Goal: Task Accomplishment & Management: Manage account settings

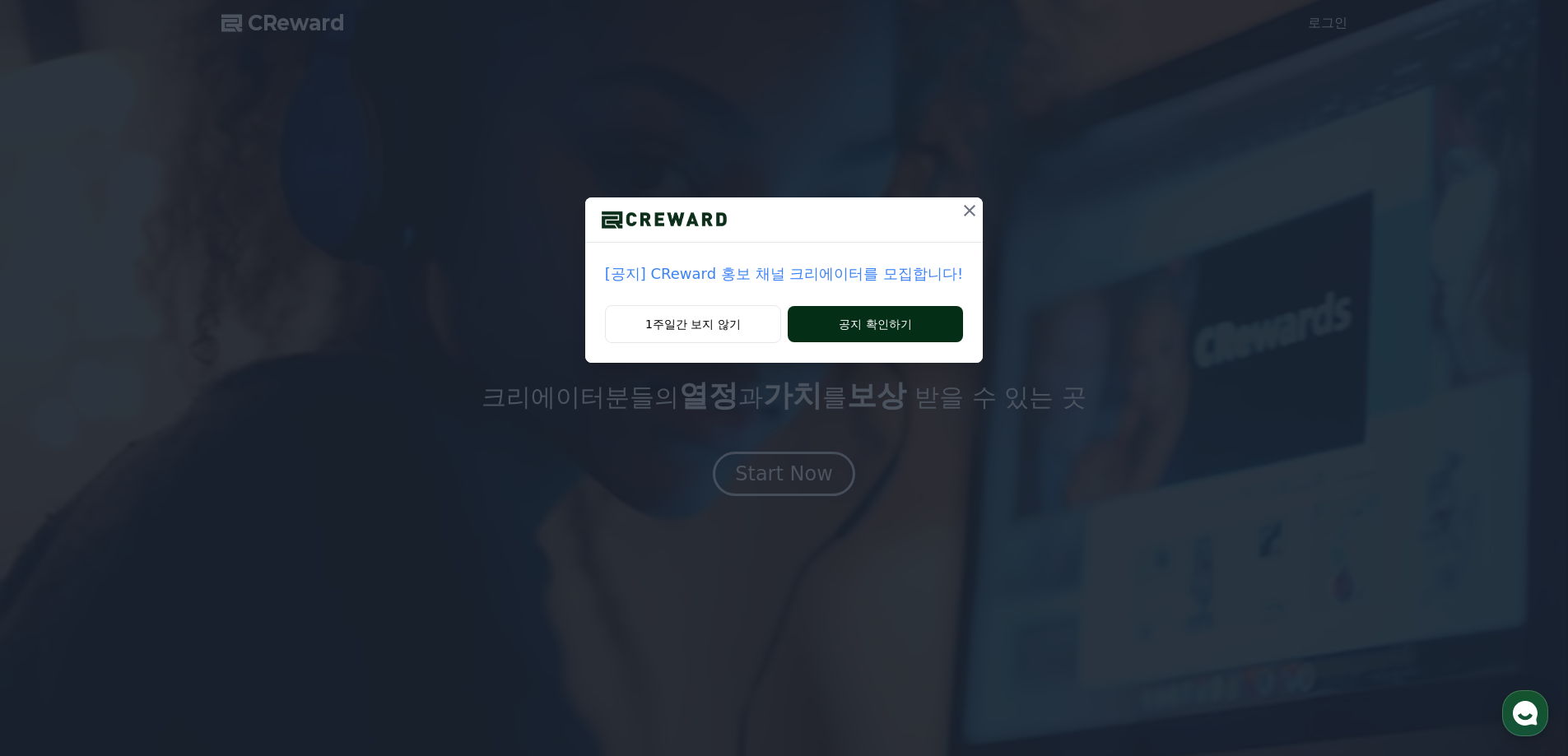
click at [838, 317] on button "공지 확인하기" at bounding box center [875, 324] width 175 height 37
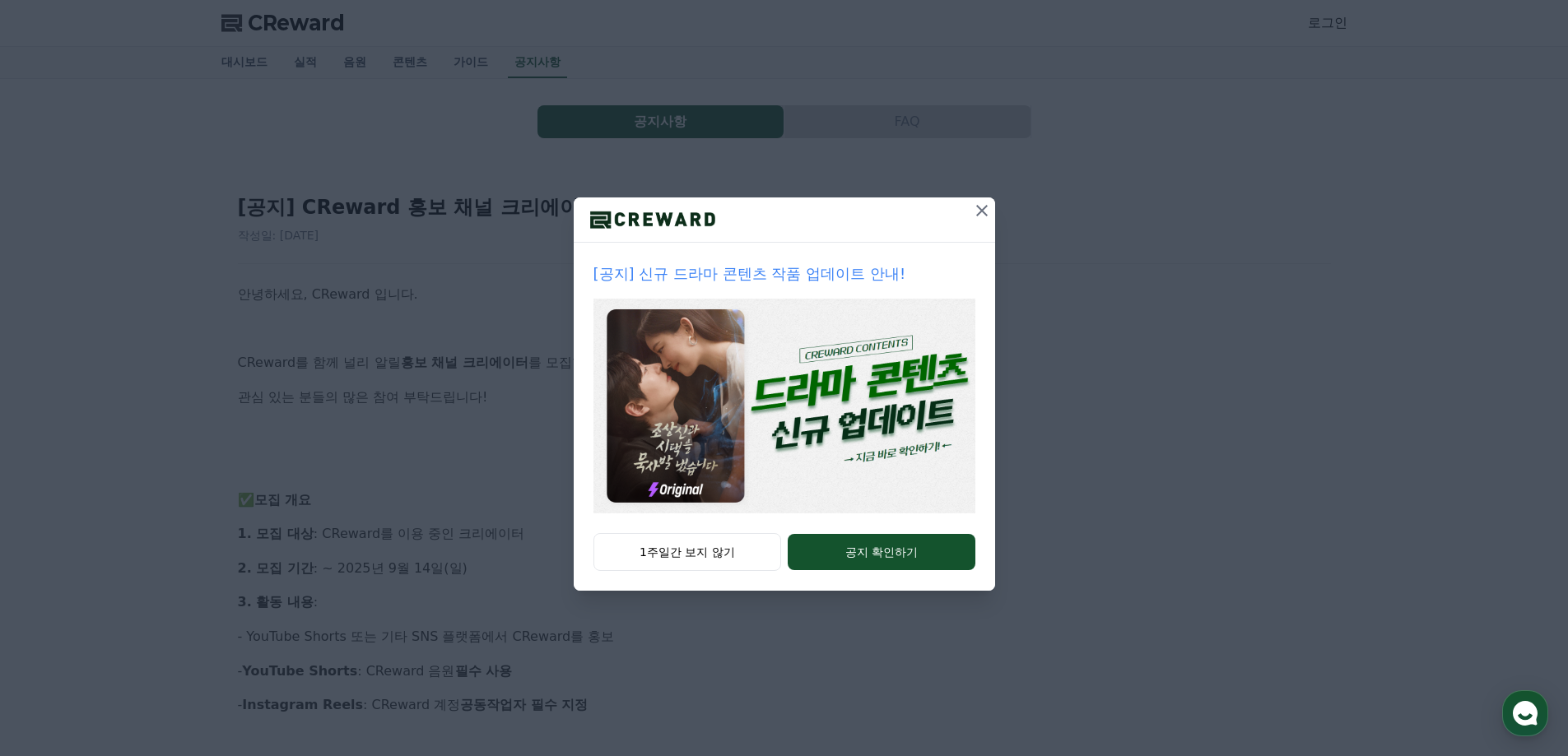
click at [962, 215] on div at bounding box center [784, 221] width 421 height 46
click at [639, 120] on div "[공지] 신규 드라마 콘텐츠 작품 업데이트 안내! 1주일간 보지 않기 공지 확인하기" at bounding box center [784, 309] width 1568 height 617
click at [976, 210] on icon at bounding box center [981, 211] width 20 height 20
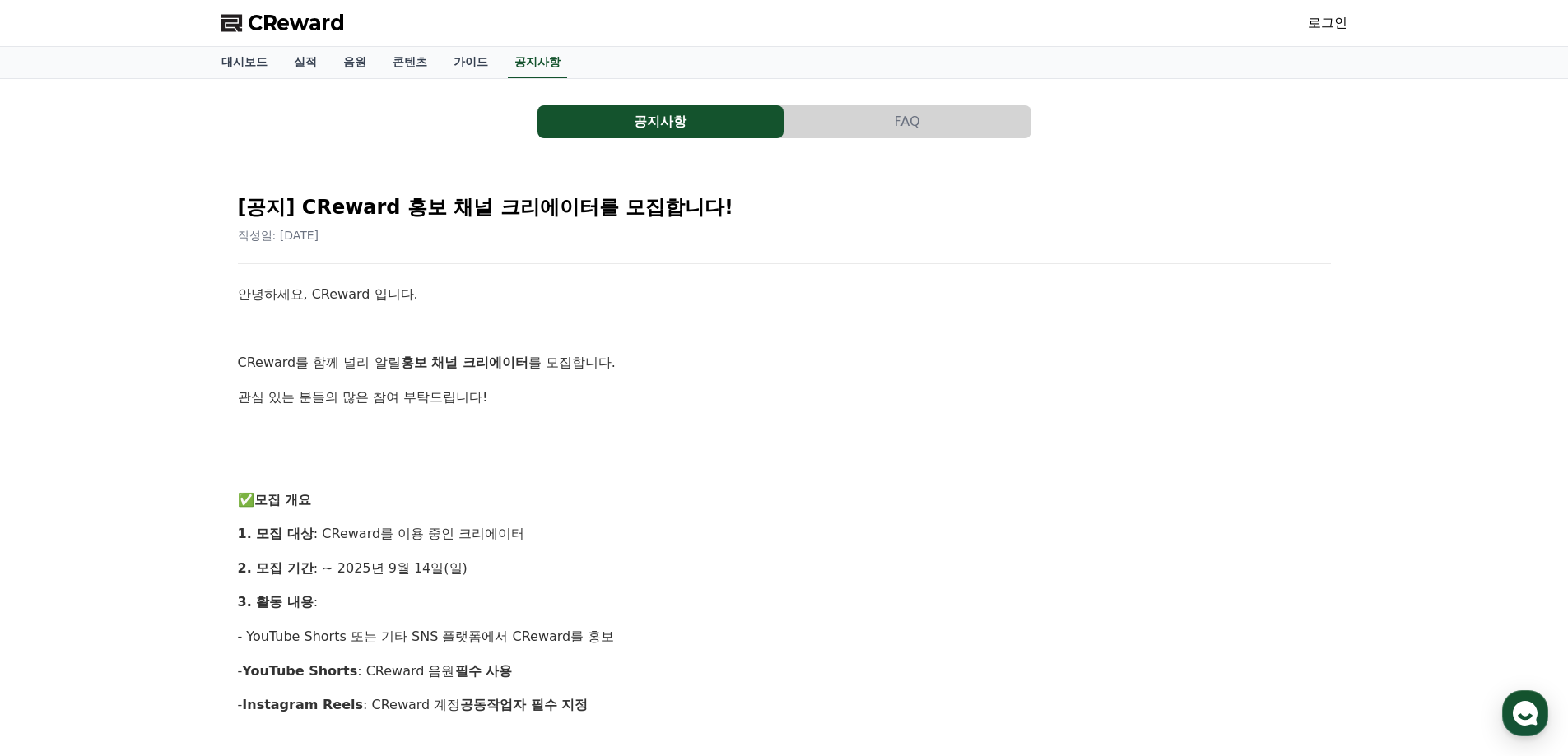
click at [697, 119] on button "공지사항" at bounding box center [660, 121] width 246 height 33
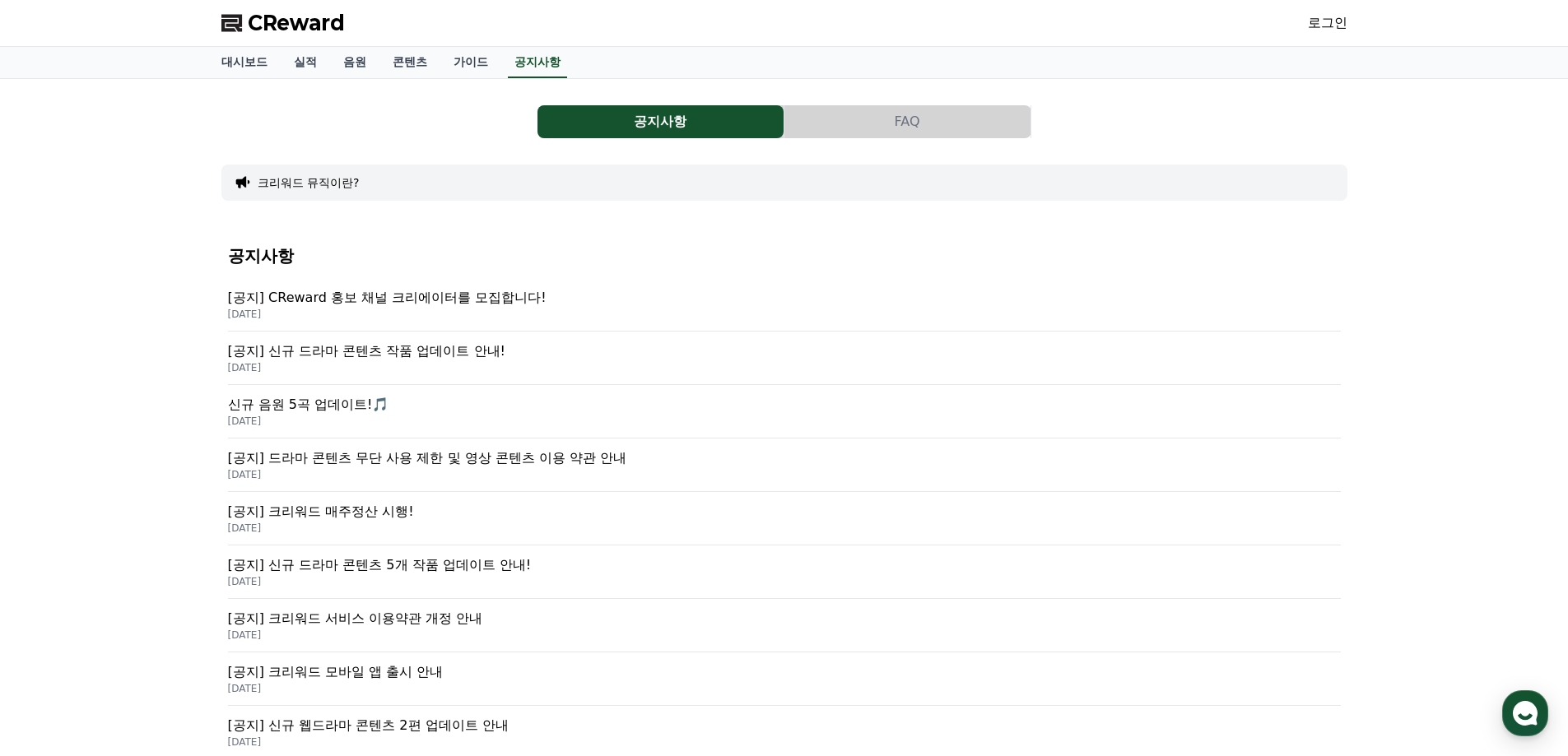
click at [442, 111] on div "공지사항 FAQ" at bounding box center [784, 121] width 1126 height 33
click at [340, 65] on link "음원" at bounding box center [355, 62] width 49 height 32
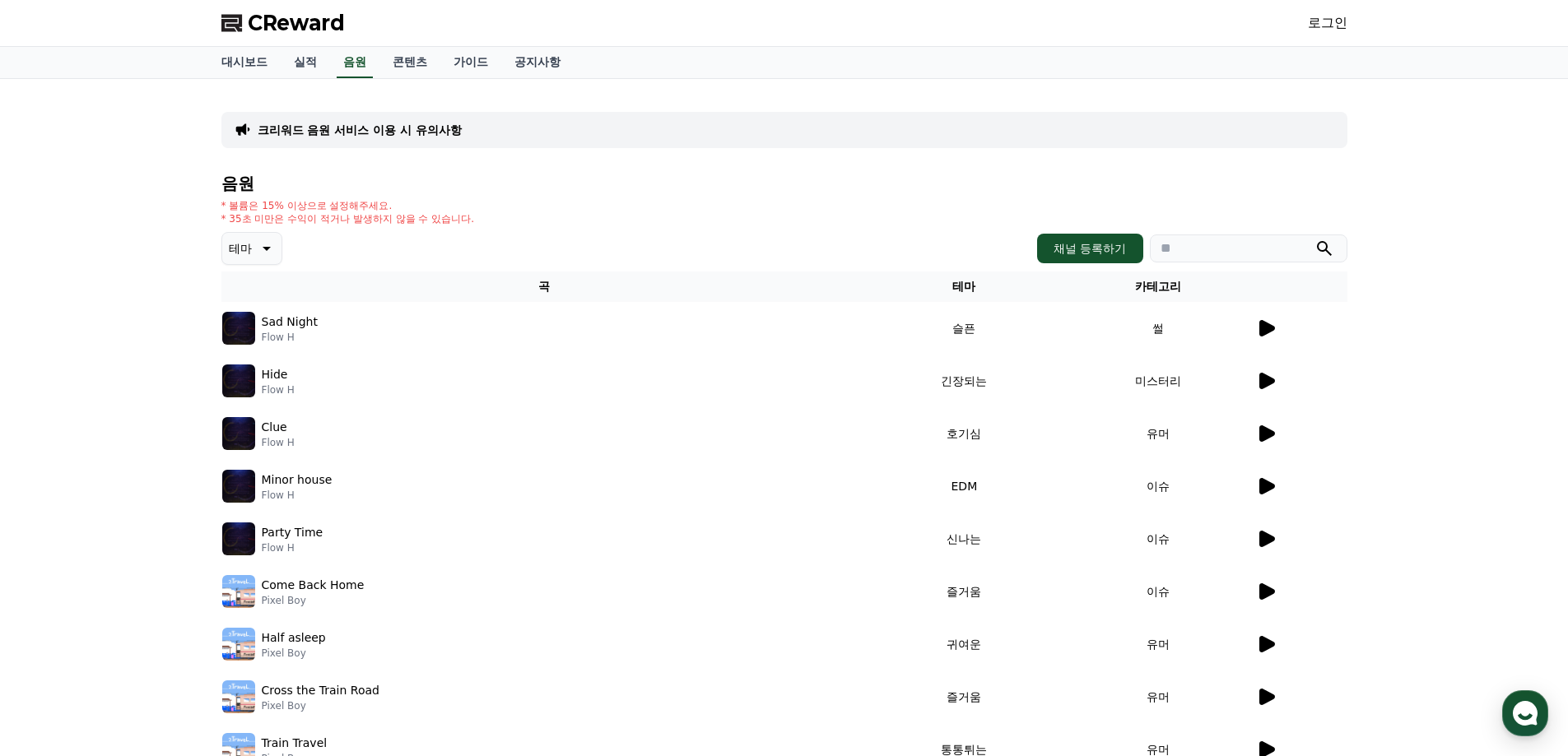
click at [1295, 26] on div "CReward 로그인" at bounding box center [784, 23] width 1153 height 47
click at [1309, 26] on link "로그인" at bounding box center [1328, 23] width 40 height 20
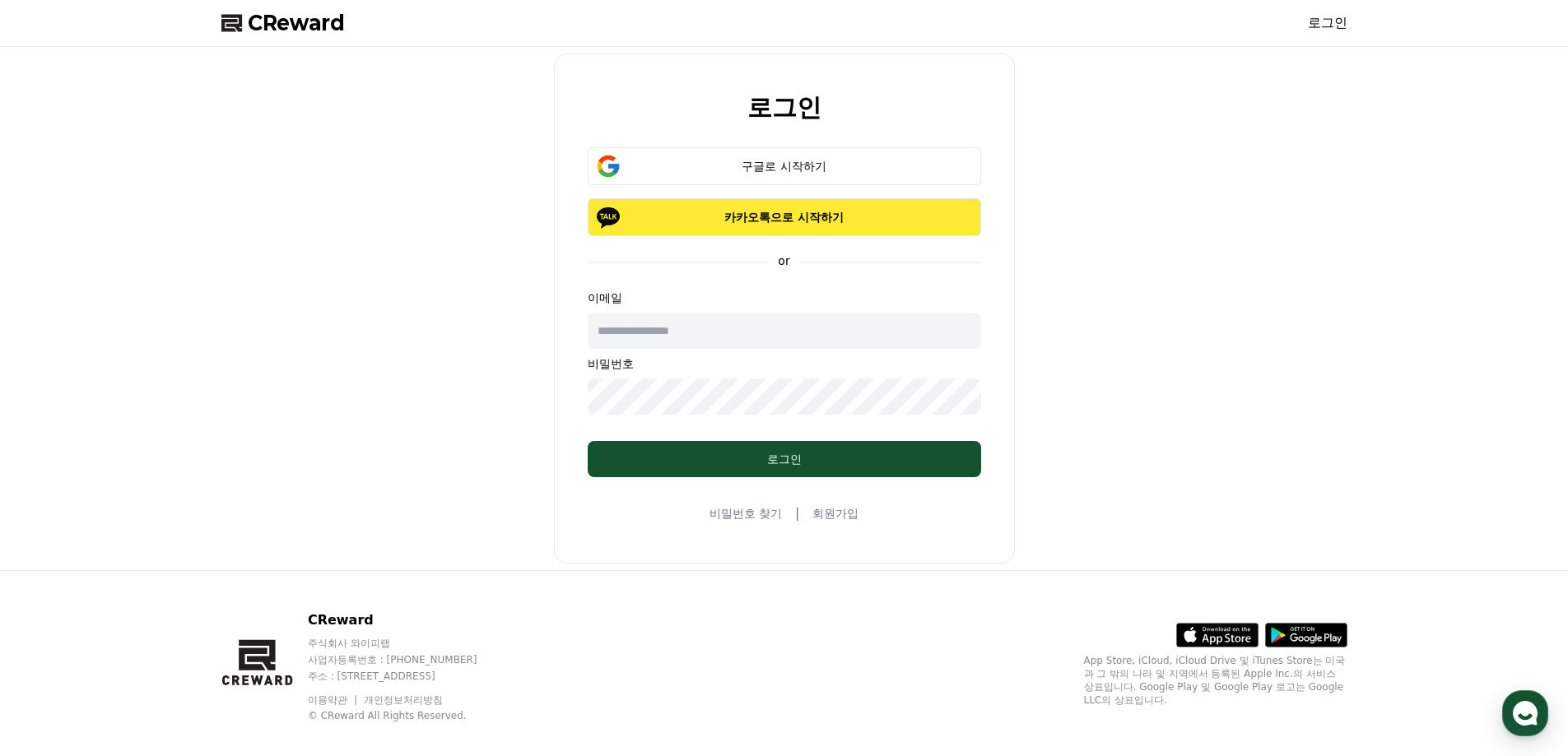
click at [782, 209] on p "카카오톡으로 시작하기" at bounding box center [784, 217] width 345 height 17
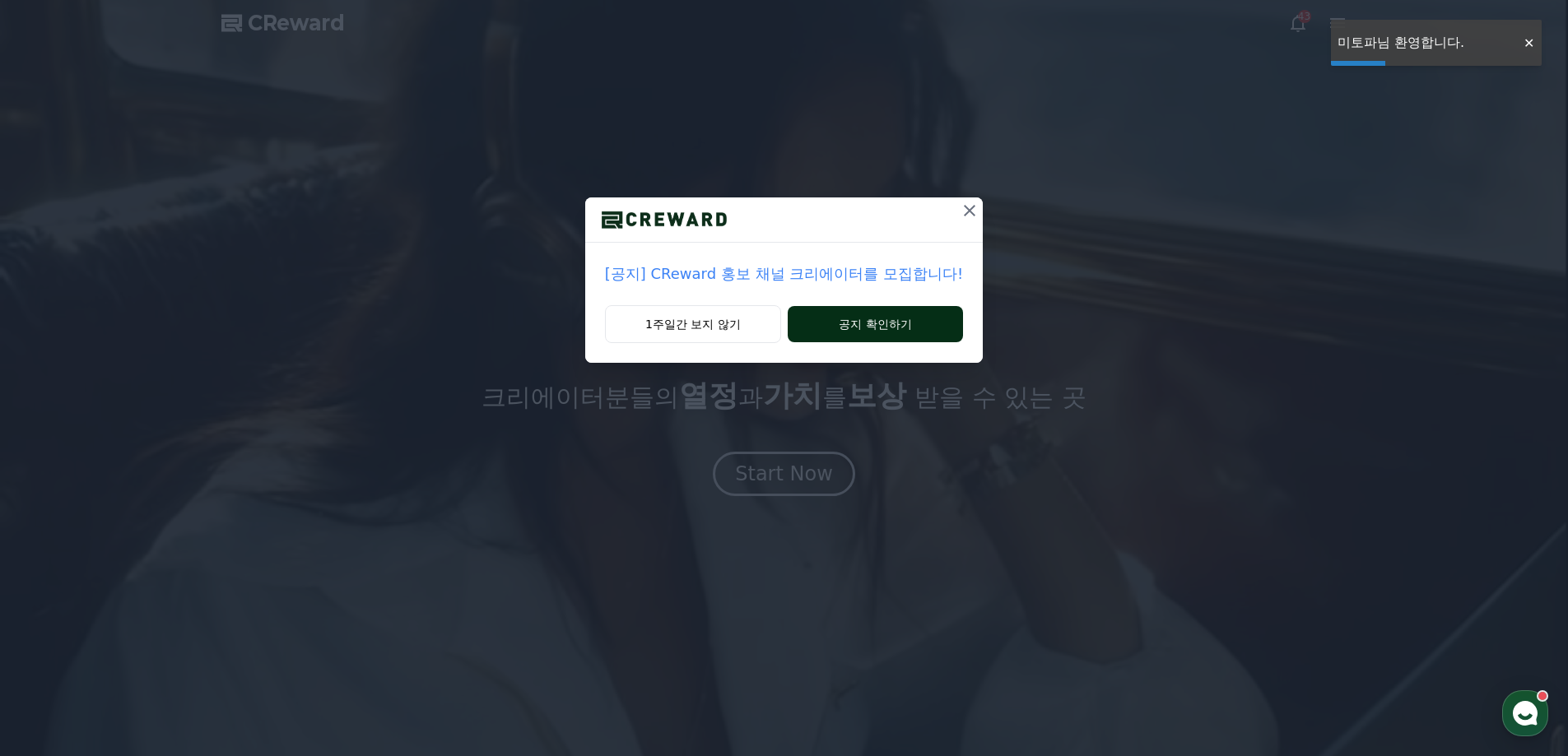
click at [852, 331] on button "공지 확인하기" at bounding box center [875, 324] width 175 height 37
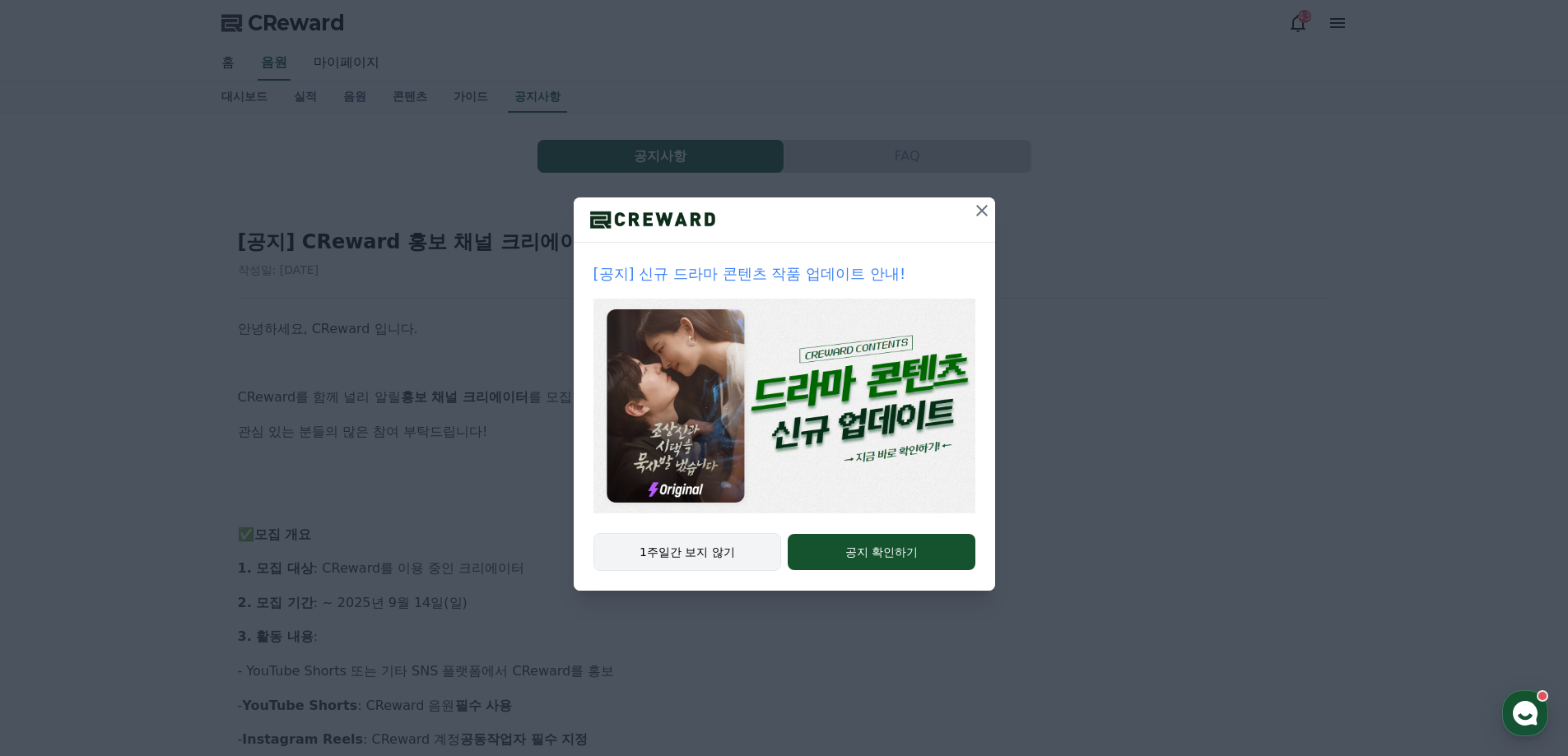
click at [668, 541] on button "1주일간 보지 않기" at bounding box center [688, 552] width 188 height 38
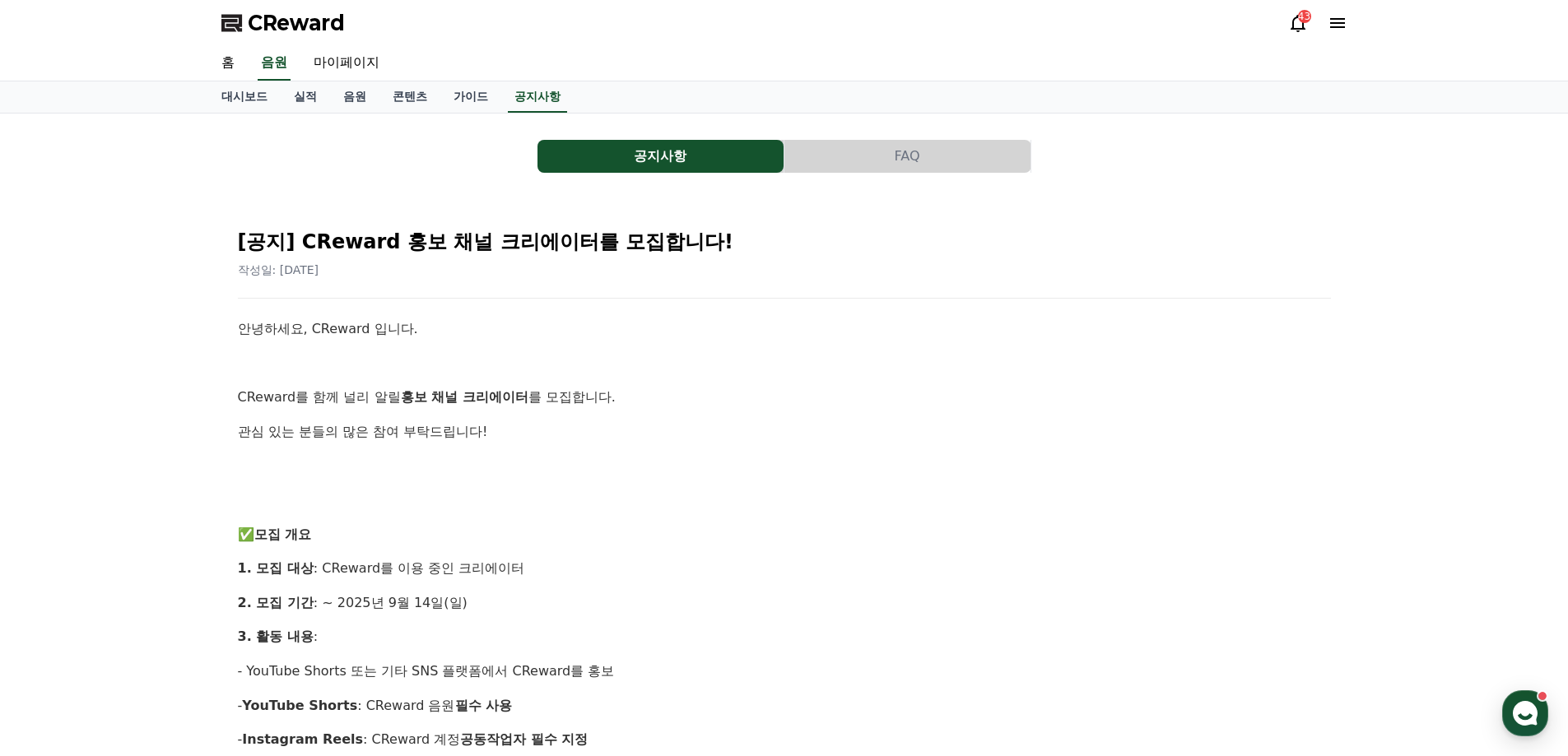
click at [360, 96] on link "음원" at bounding box center [355, 97] width 49 height 32
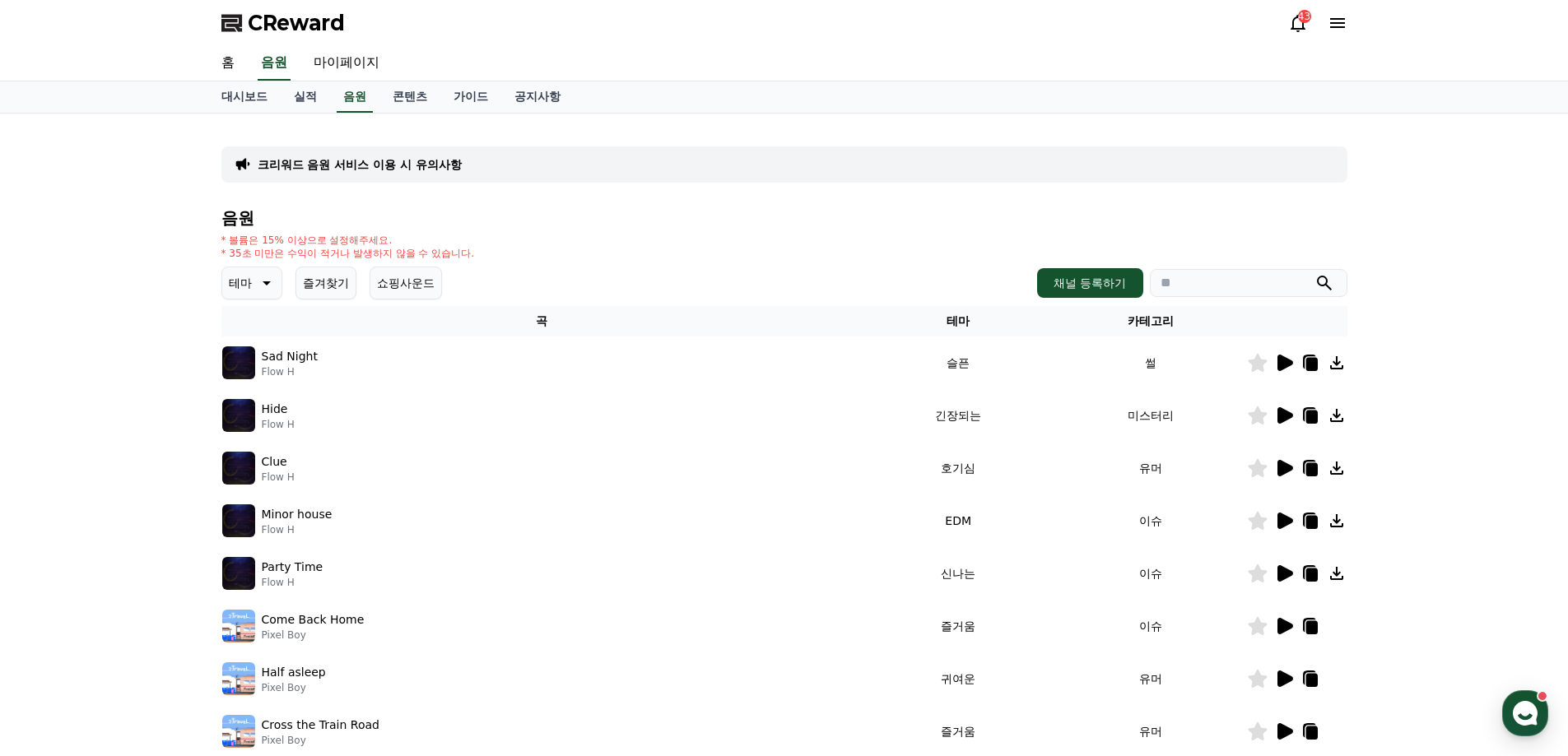
click at [1289, 374] on td at bounding box center [1296, 362] width 100 height 52
click at [1289, 365] on icon at bounding box center [1285, 363] width 16 height 17
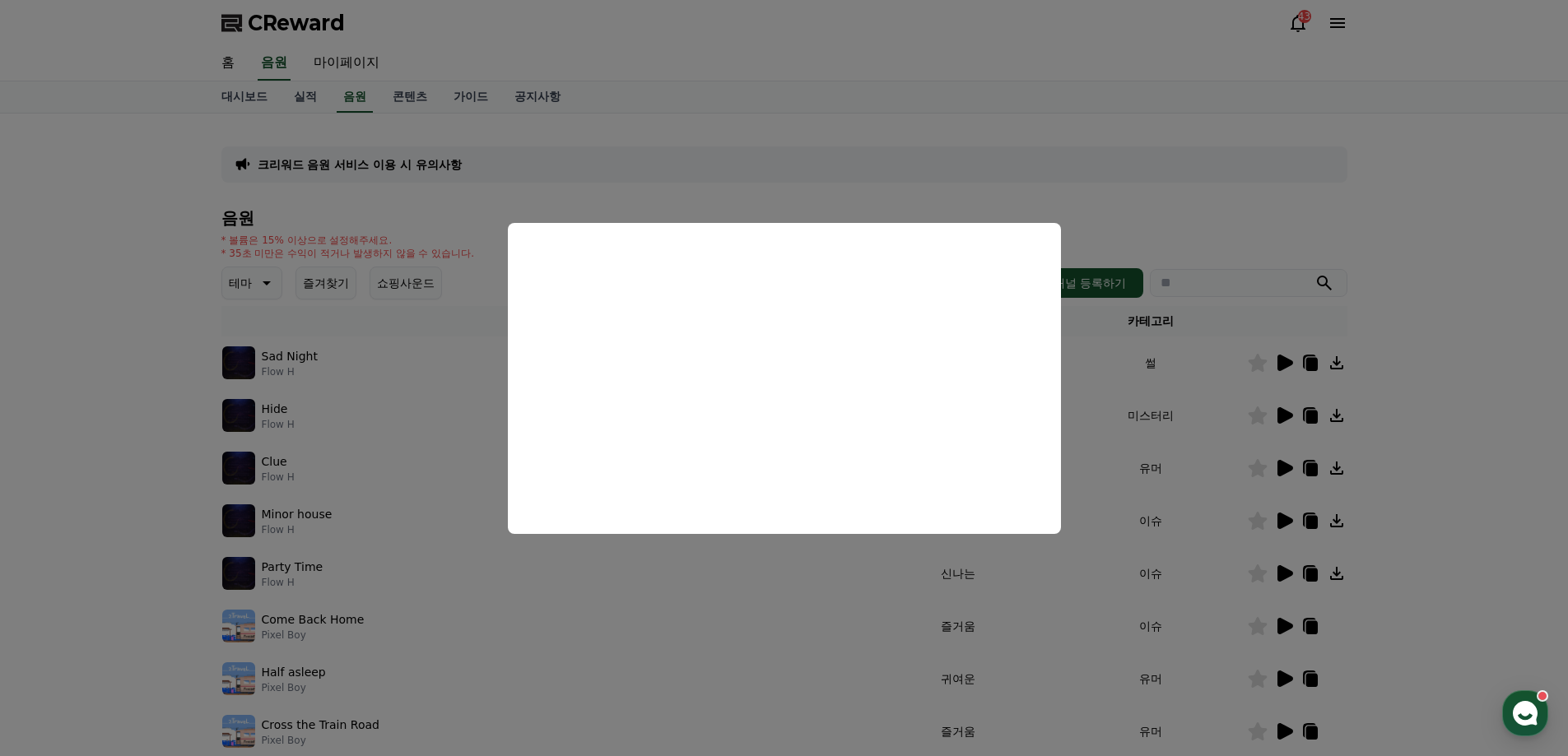
click at [694, 603] on button "close modal" at bounding box center [784, 378] width 1568 height 756
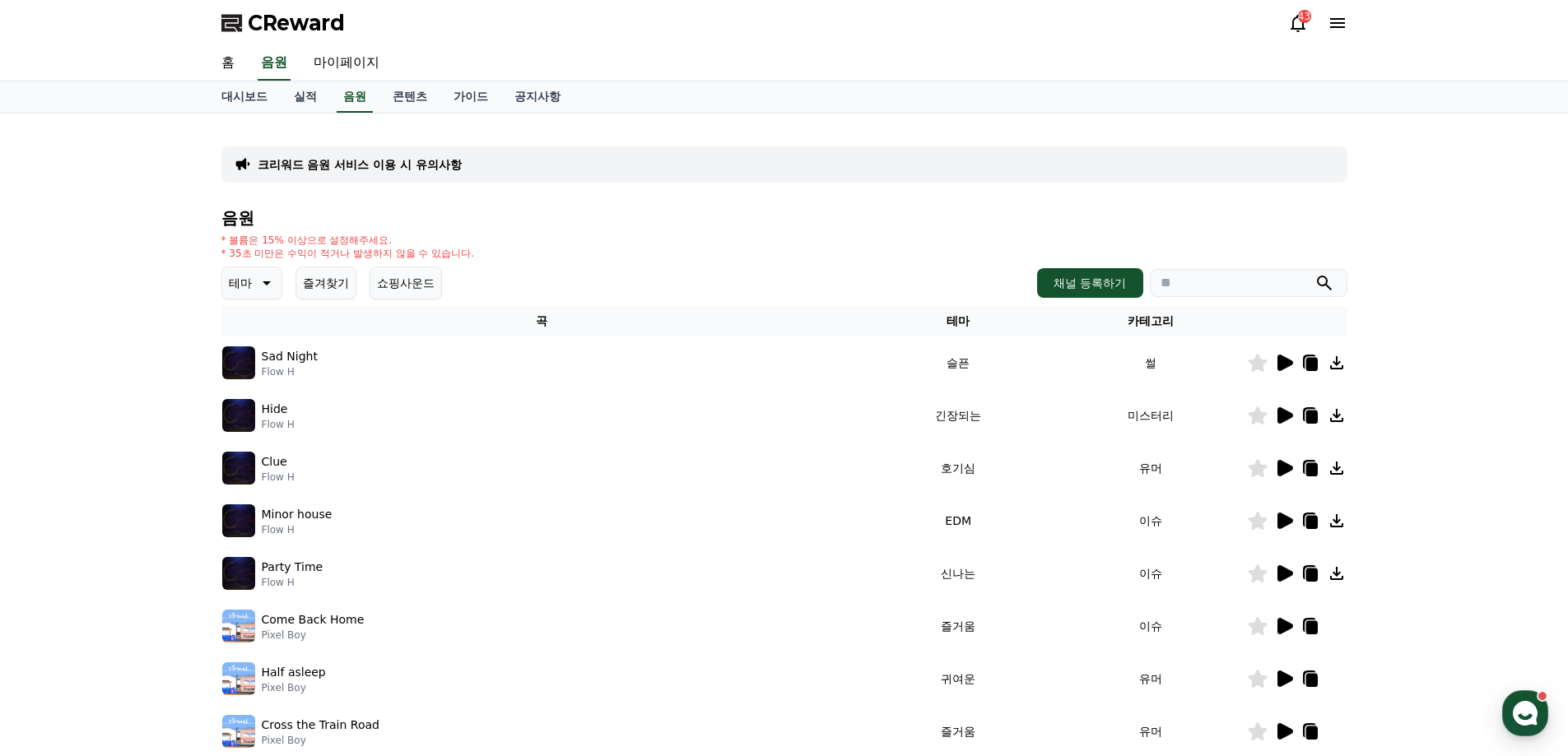
scroll to position [358, 0]
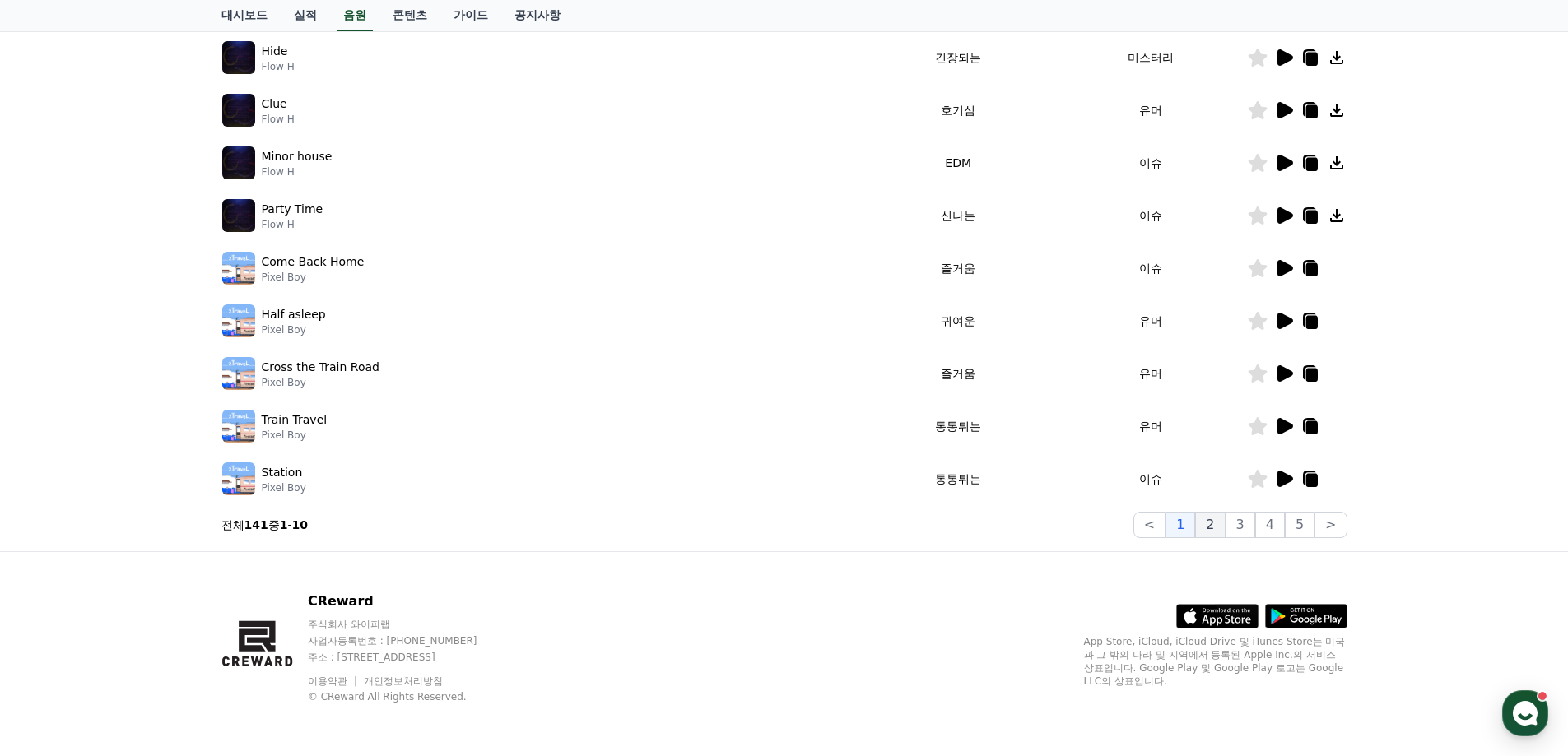
click at [1214, 523] on button "2" at bounding box center [1210, 524] width 30 height 27
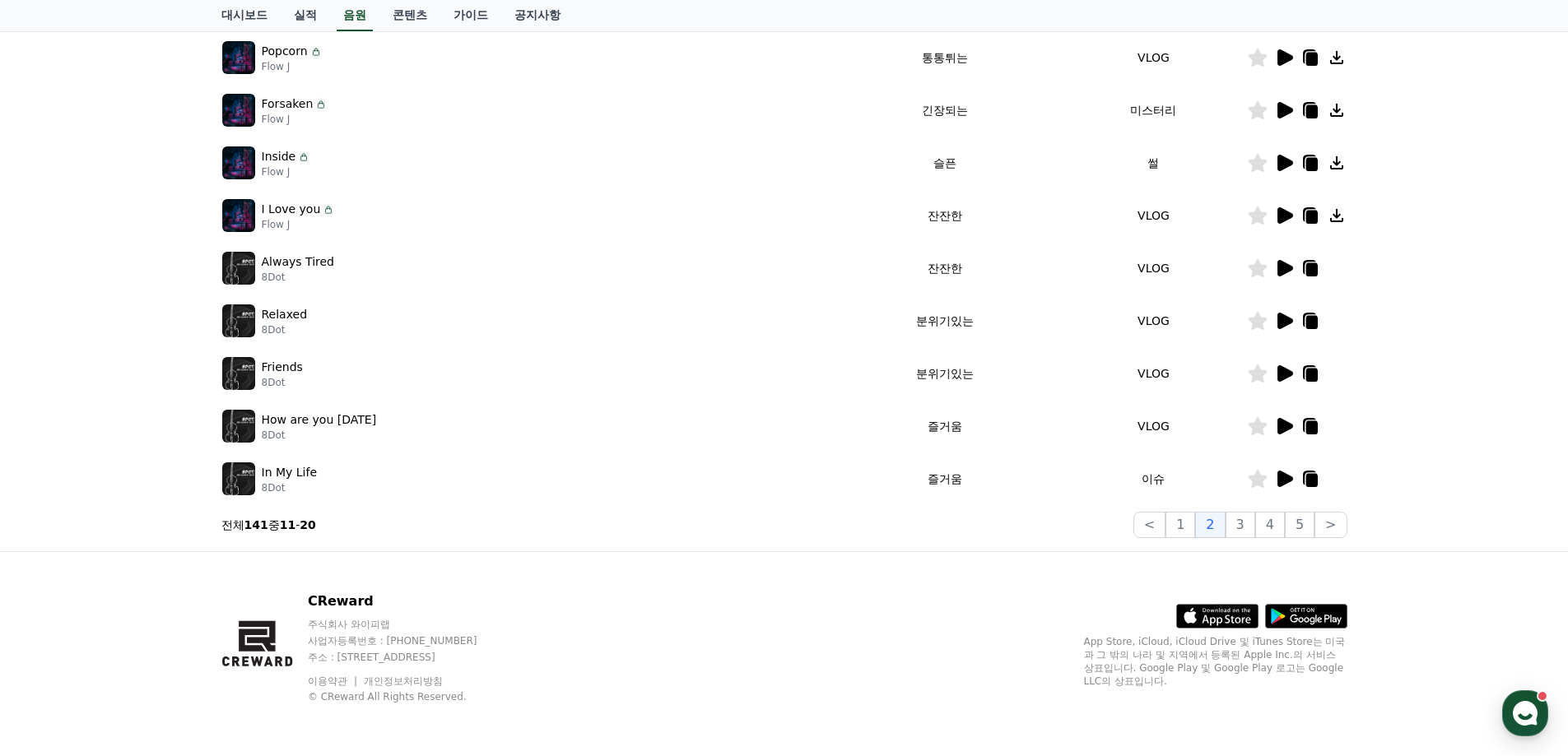
click at [1285, 326] on icon at bounding box center [1285, 321] width 16 height 17
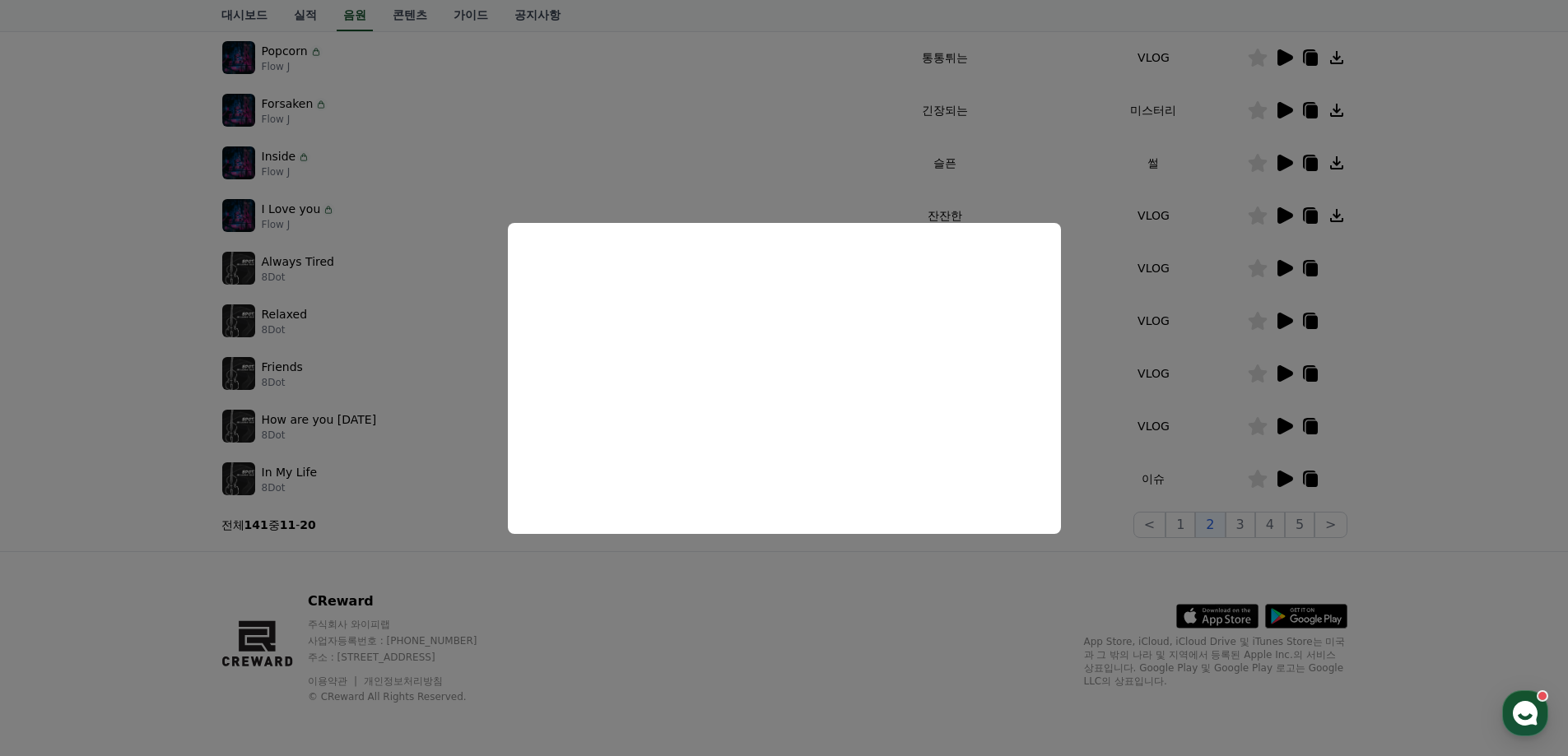
click at [1034, 630] on button "close modal" at bounding box center [784, 378] width 1568 height 756
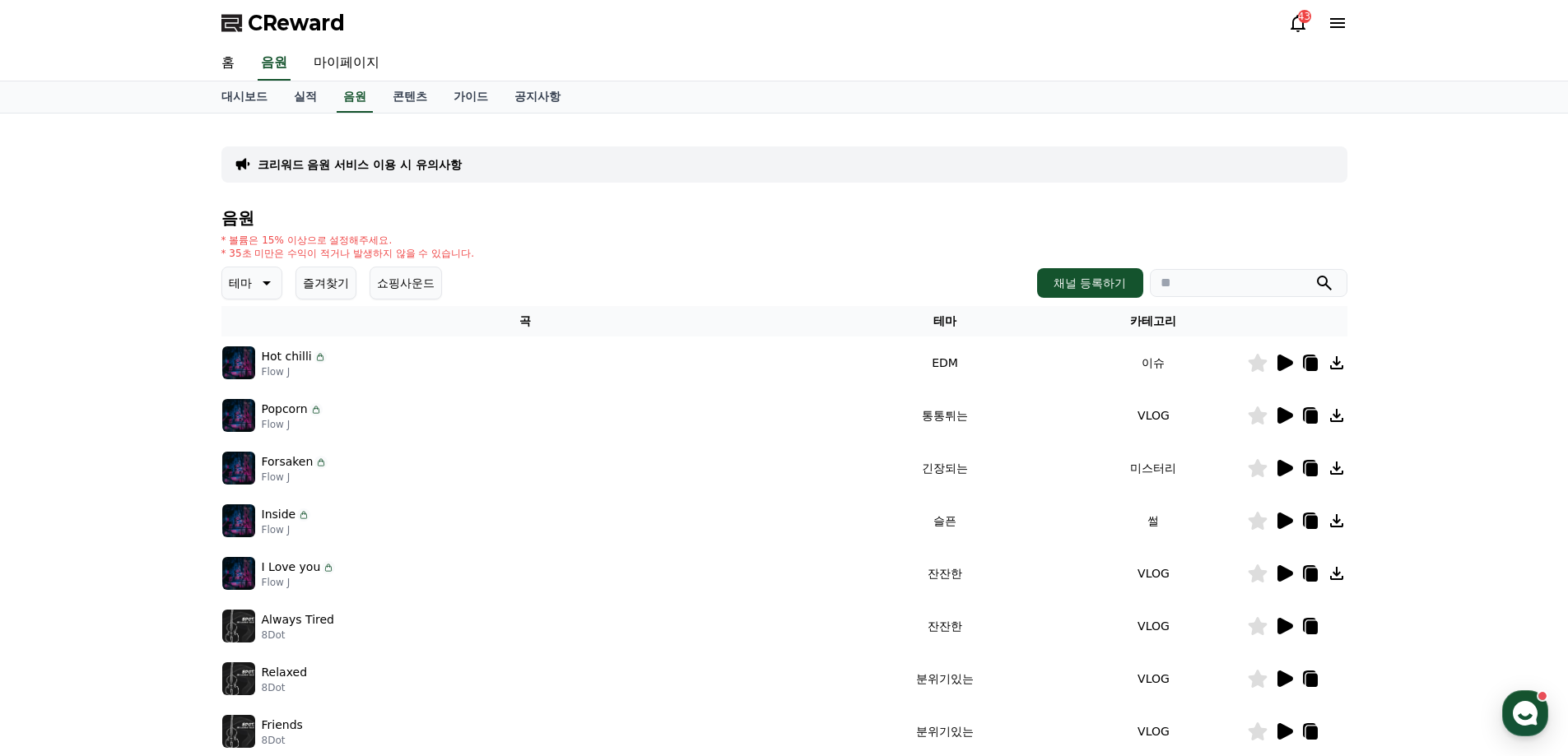
click at [402, 286] on button "쇼핑사운드" at bounding box center [405, 283] width 72 height 33
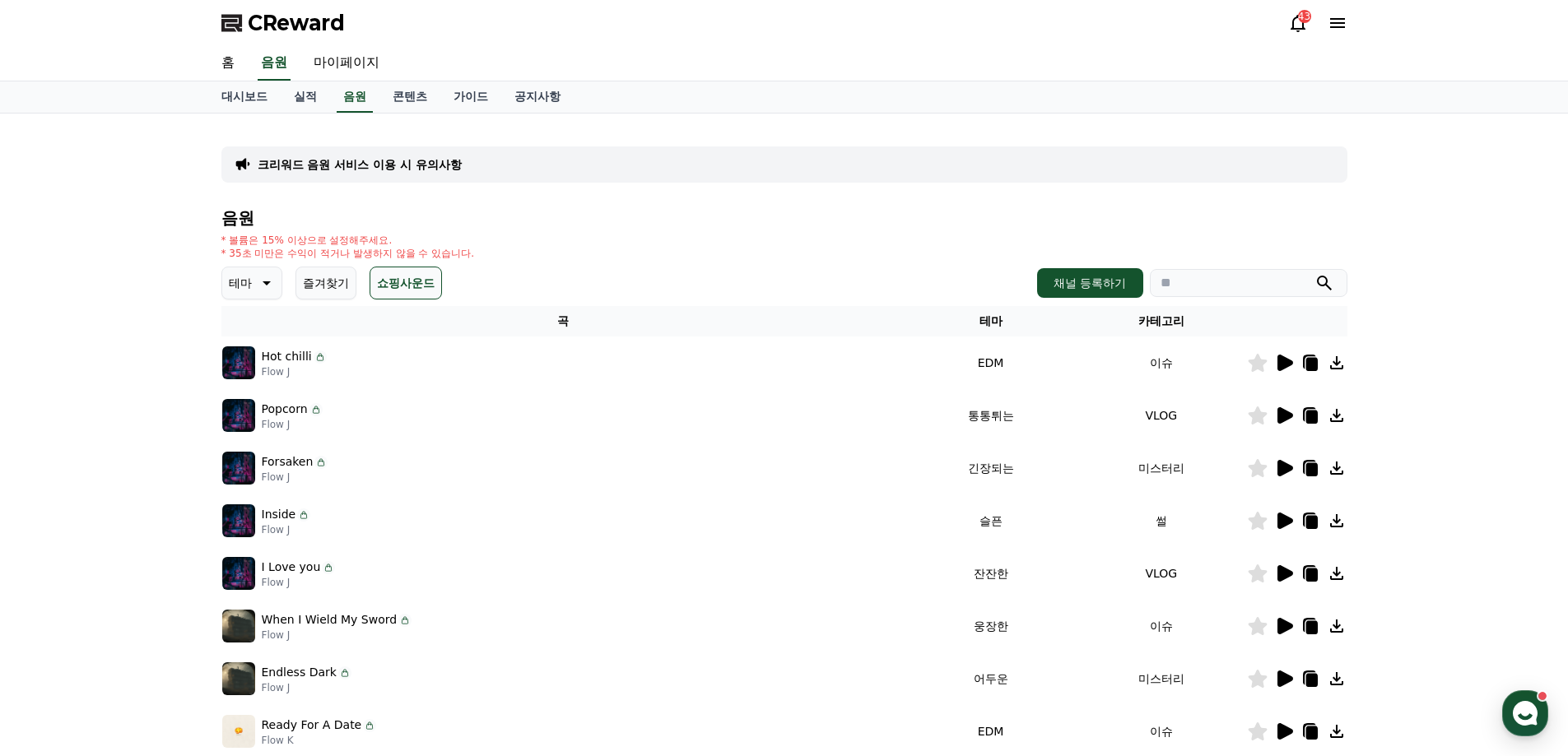
scroll to position [358, 0]
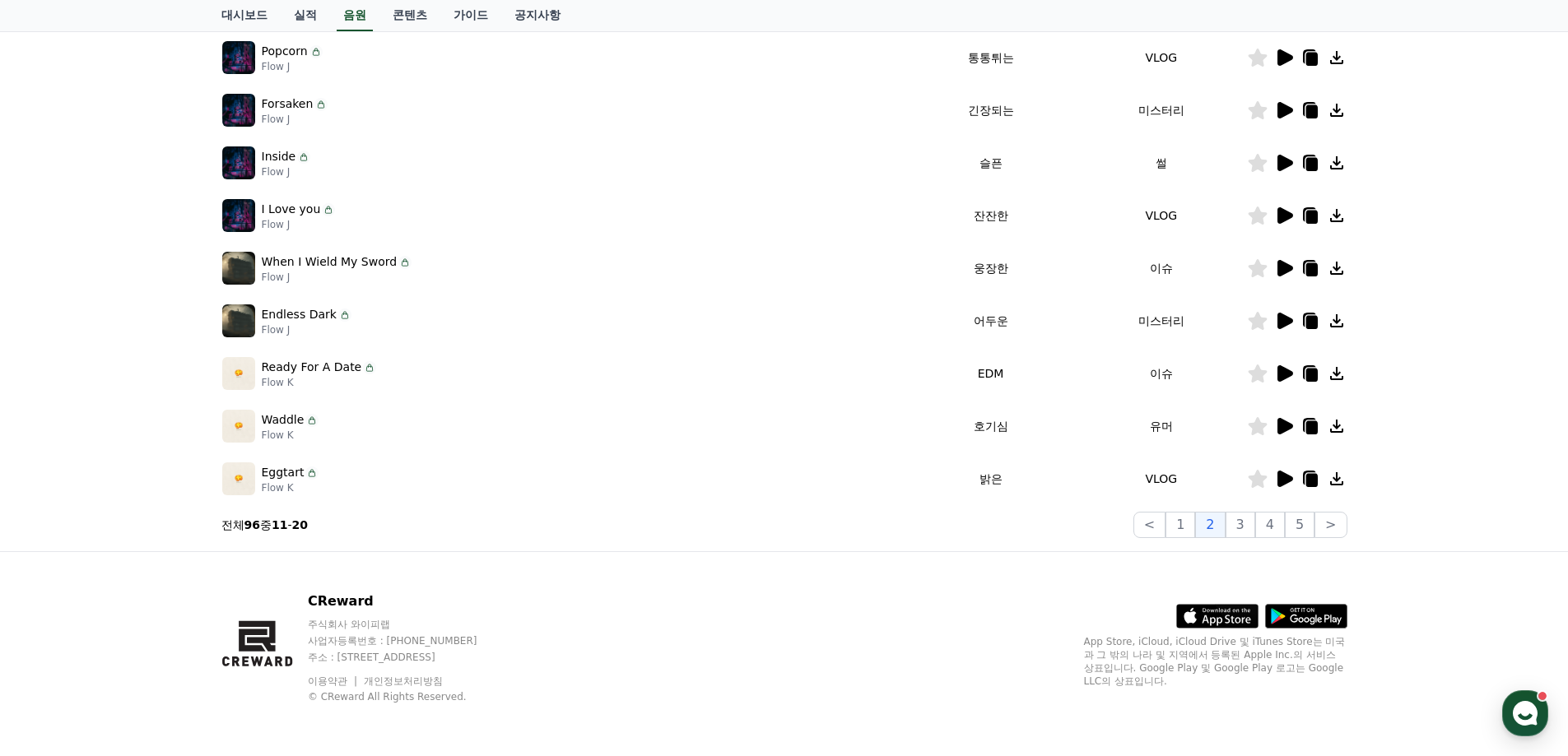
drag, startPoint x: 341, startPoint y: 657, endPoint x: 492, endPoint y: 663, distance: 151.1
click at [492, 663] on p "주소 : [STREET_ADDRESS]" at bounding box center [408, 657] width 201 height 13
copy p "경기도 김포시 양촌읍 양곡로 495"
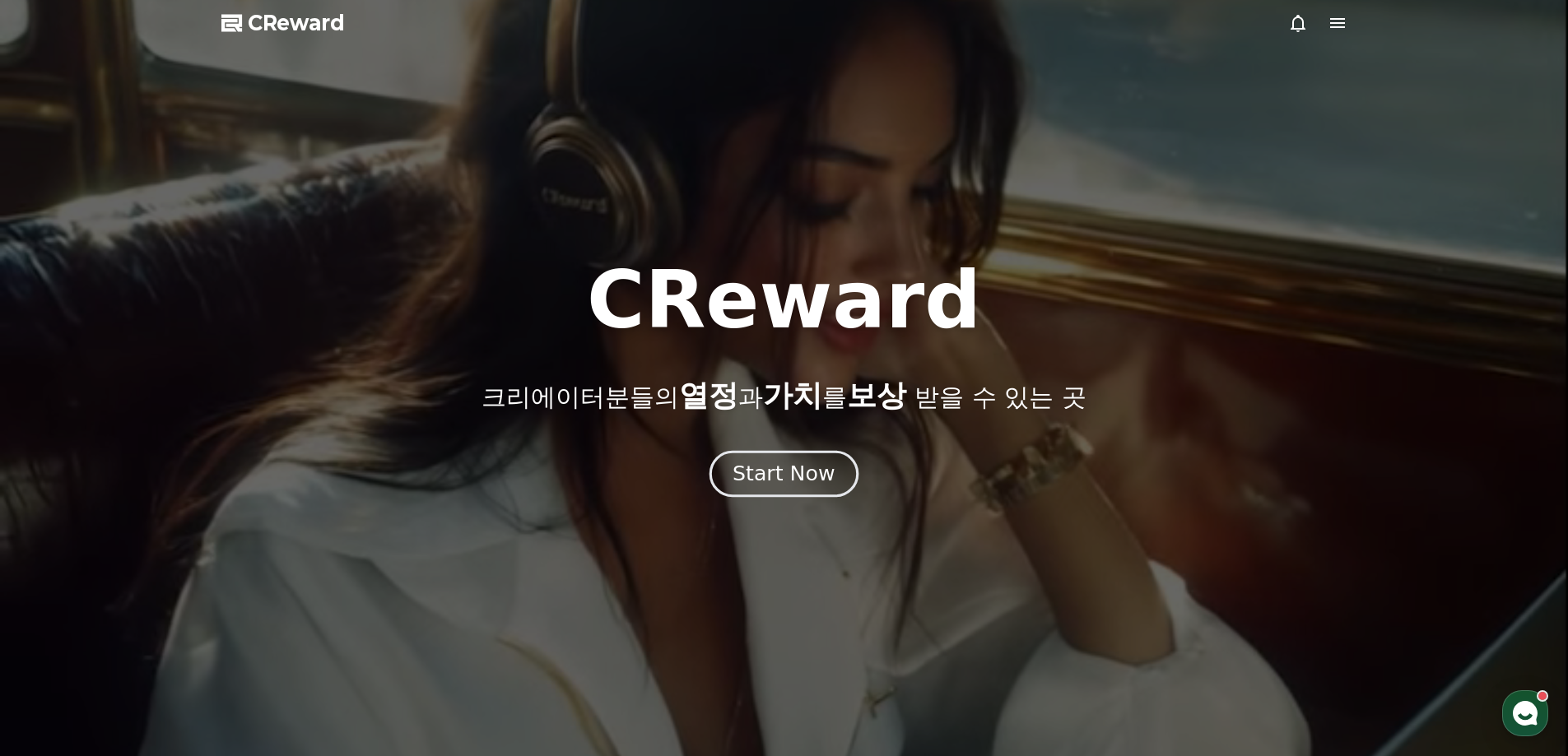
click at [756, 474] on div "Start Now" at bounding box center [783, 474] width 102 height 28
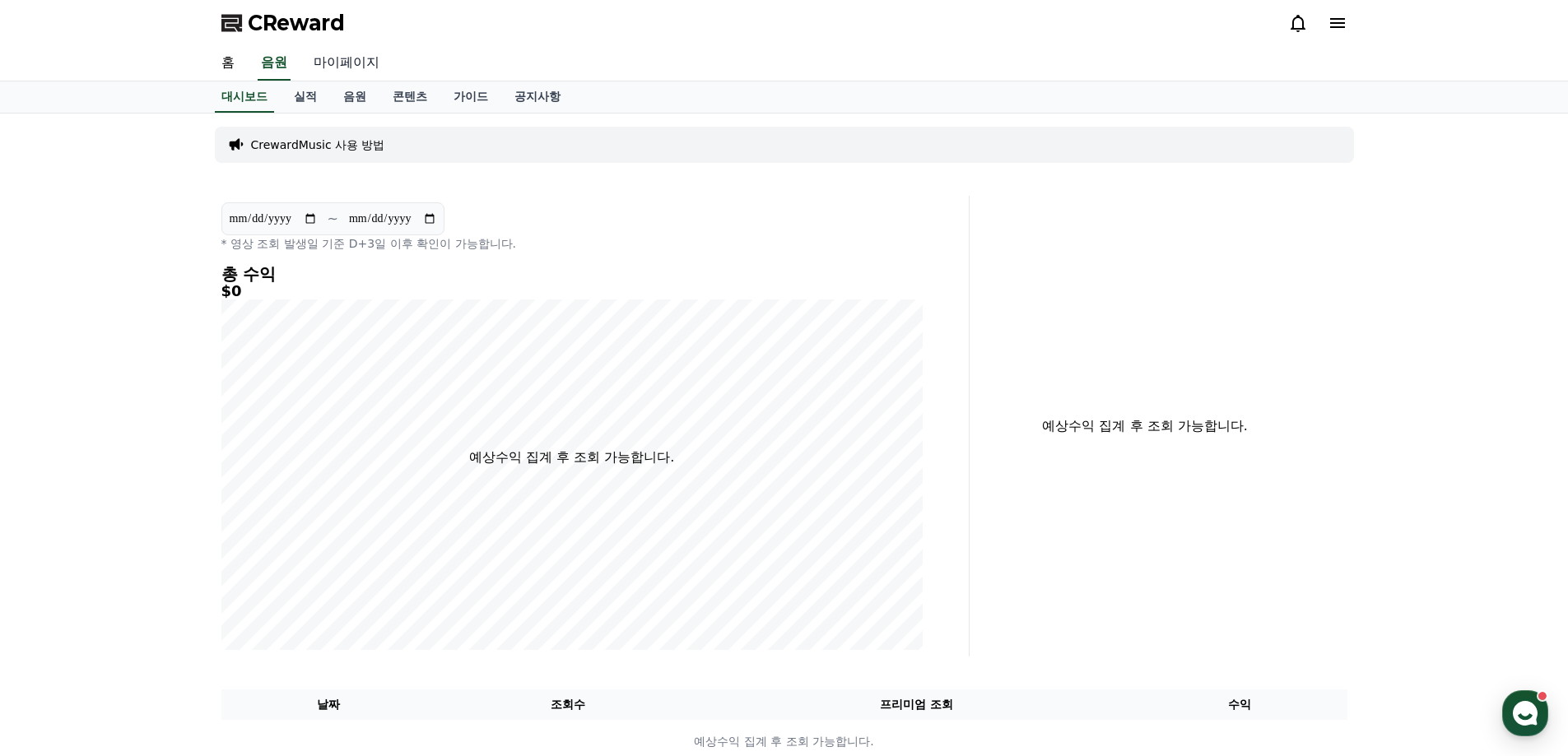
click at [377, 61] on link "마이페이지" at bounding box center [346, 63] width 92 height 35
select select "**********"
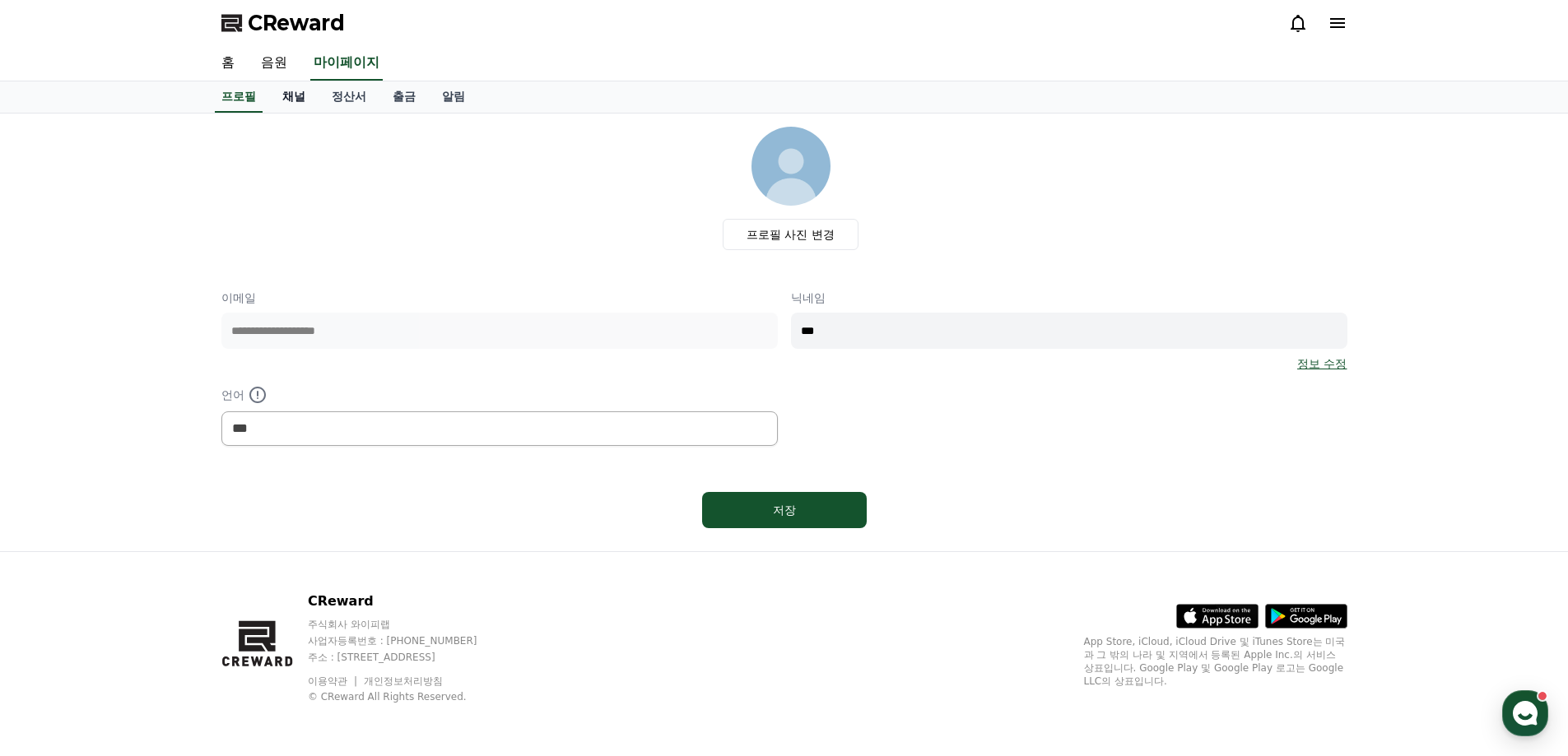
click at [306, 96] on link "채널" at bounding box center [294, 97] width 49 height 32
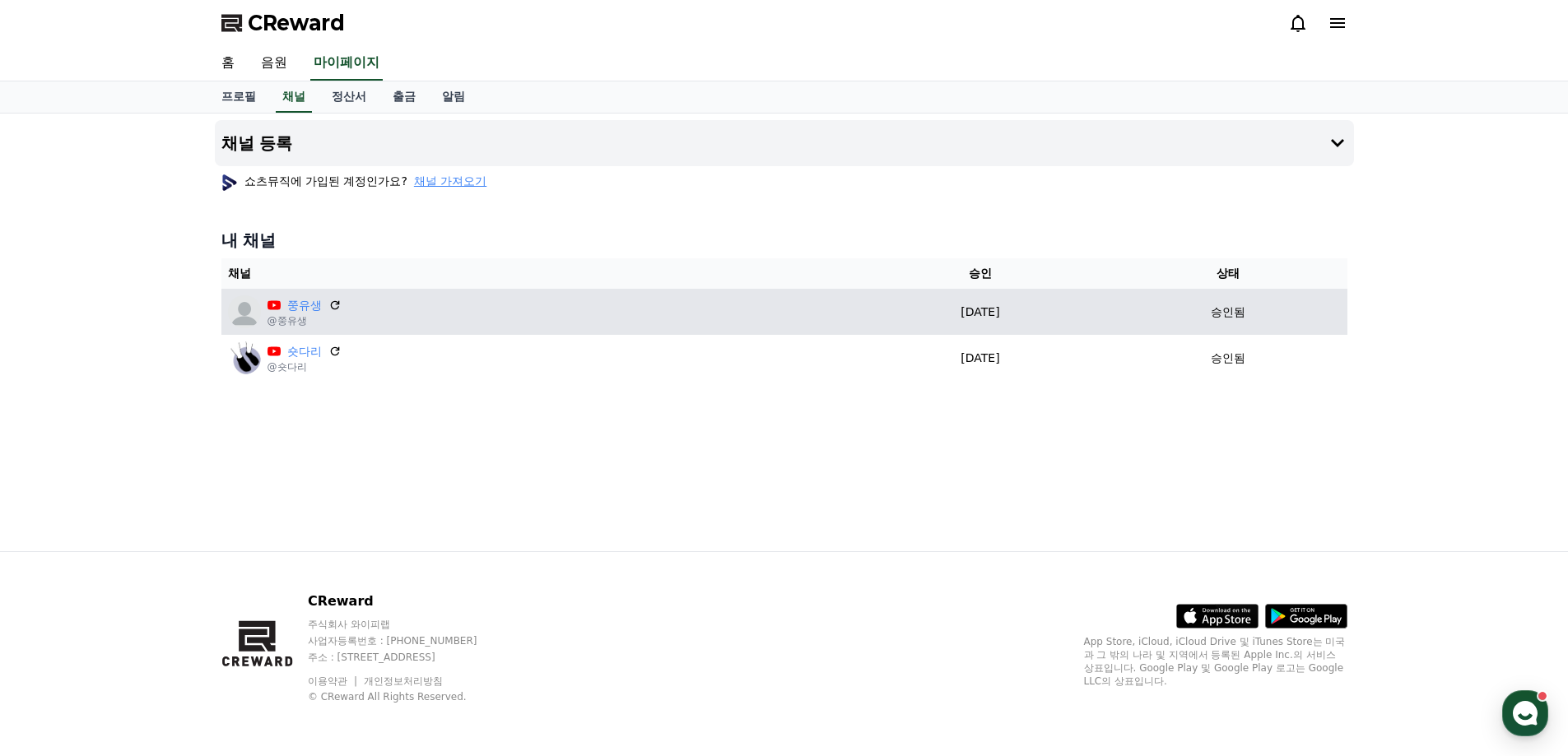
click at [268, 310] on icon at bounding box center [273, 305] width 13 height 9
click at [293, 310] on link "쭝유생" at bounding box center [304, 305] width 35 height 17
click at [334, 302] on icon at bounding box center [334, 305] width 15 height 15
click at [237, 310] on img at bounding box center [243, 312] width 33 height 33
click at [240, 310] on img at bounding box center [243, 312] width 33 height 33
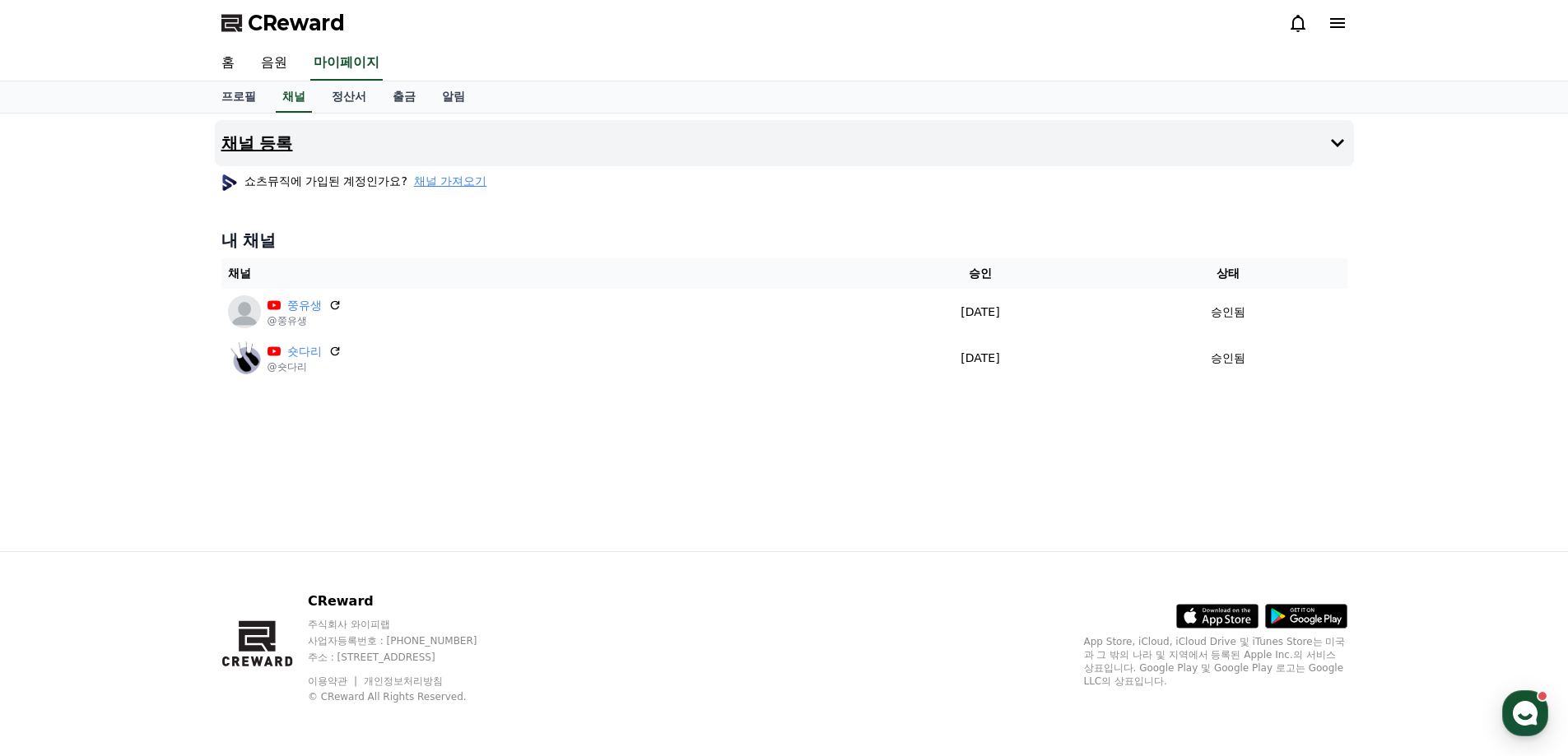
click at [1338, 143] on icon at bounding box center [1337, 143] width 13 height 8
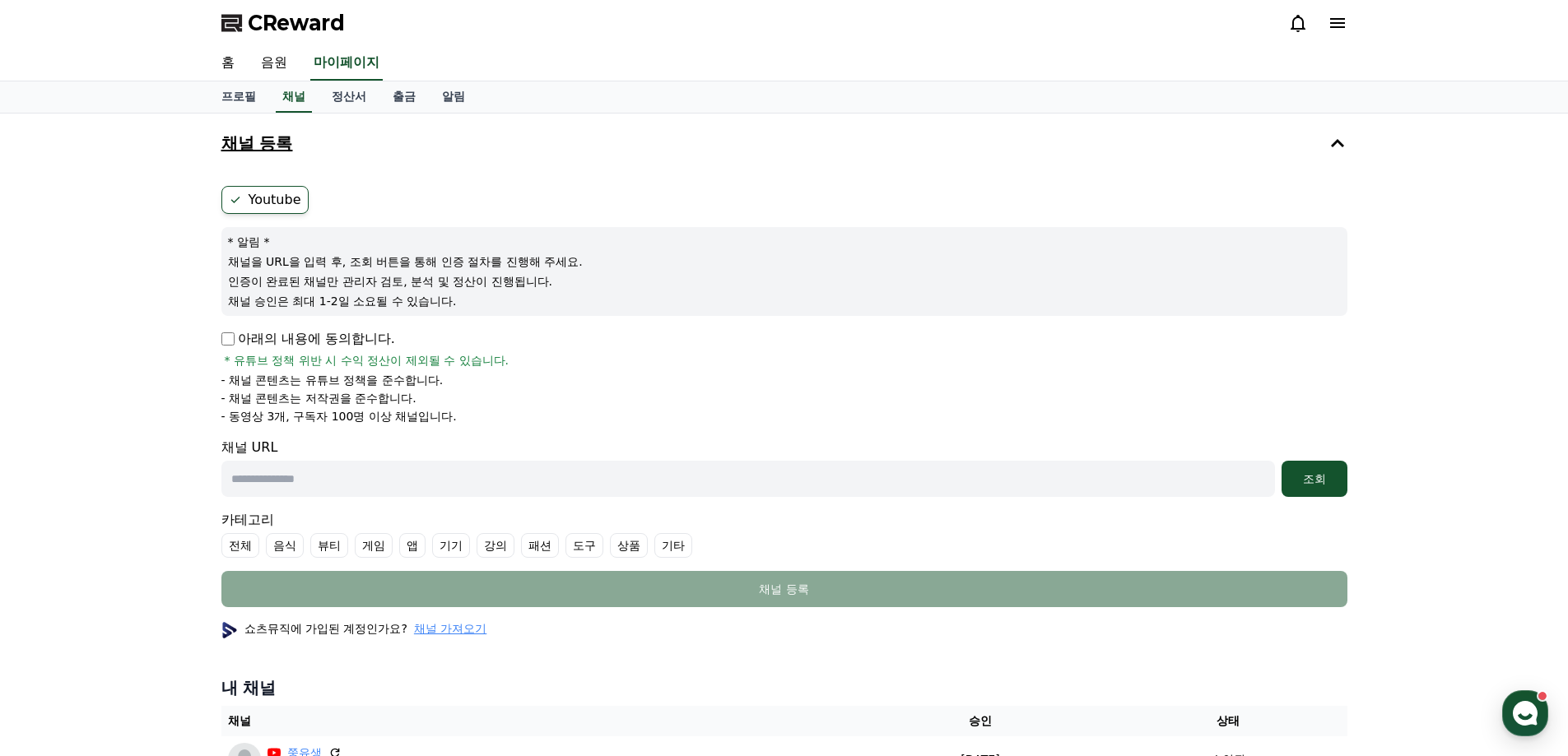
drag, startPoint x: 1338, startPoint y: 143, endPoint x: 1323, endPoint y: 162, distance: 24.2
click at [1338, 143] on icon at bounding box center [1337, 143] width 13 height 8
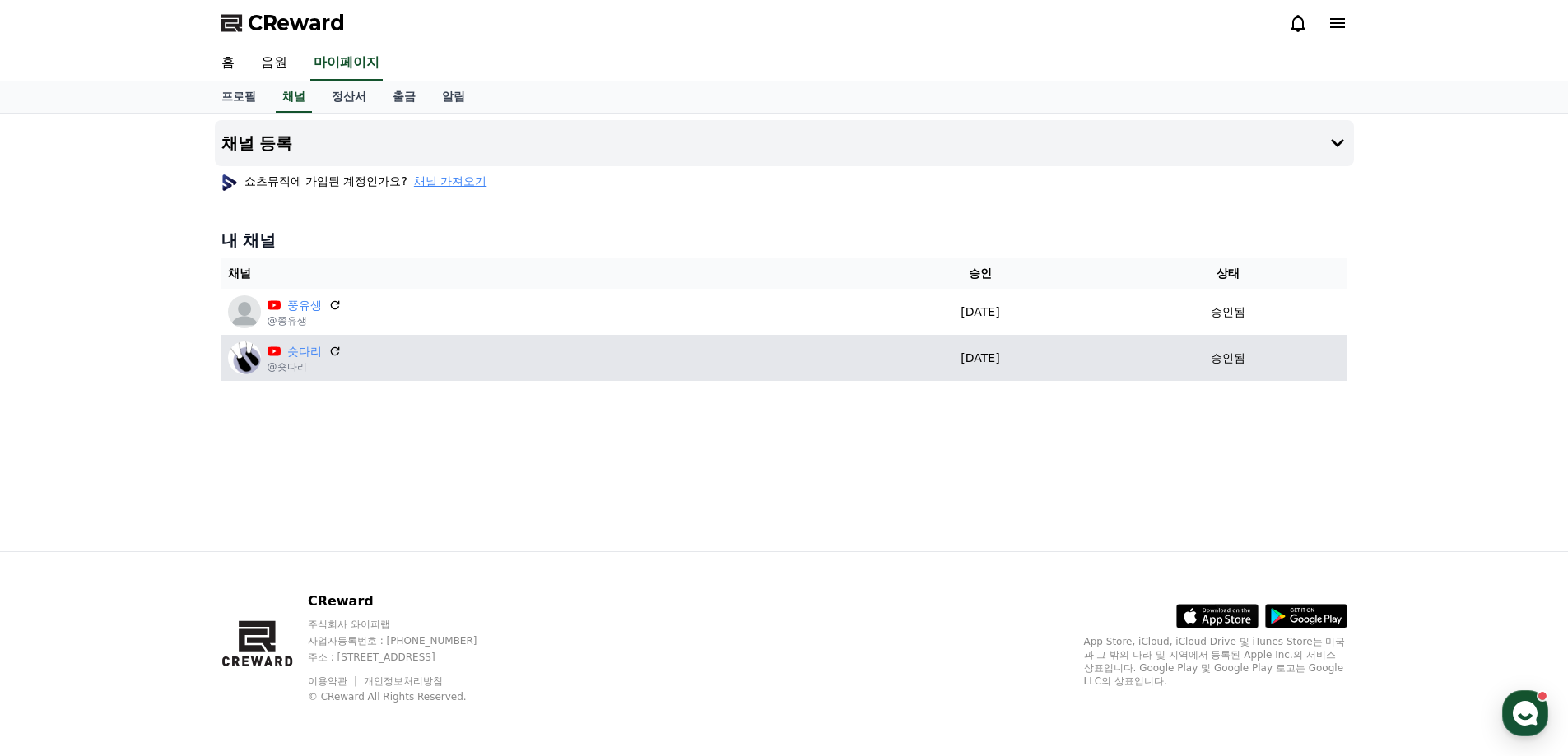
click at [215, 120] on button "채널 등록" at bounding box center [784, 142] width 1139 height 47
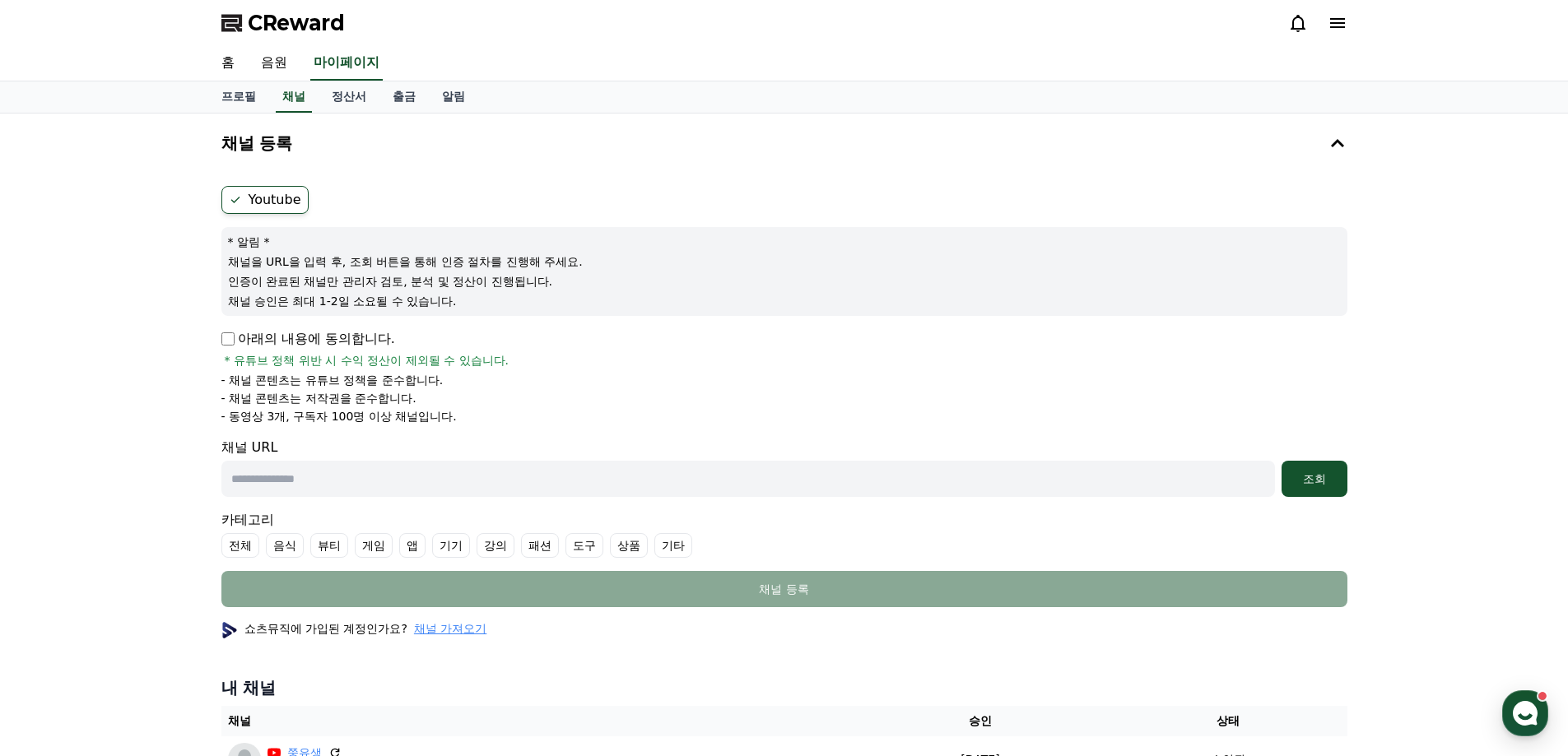
click at [215, 120] on button "채널 등록" at bounding box center [784, 142] width 1139 height 47
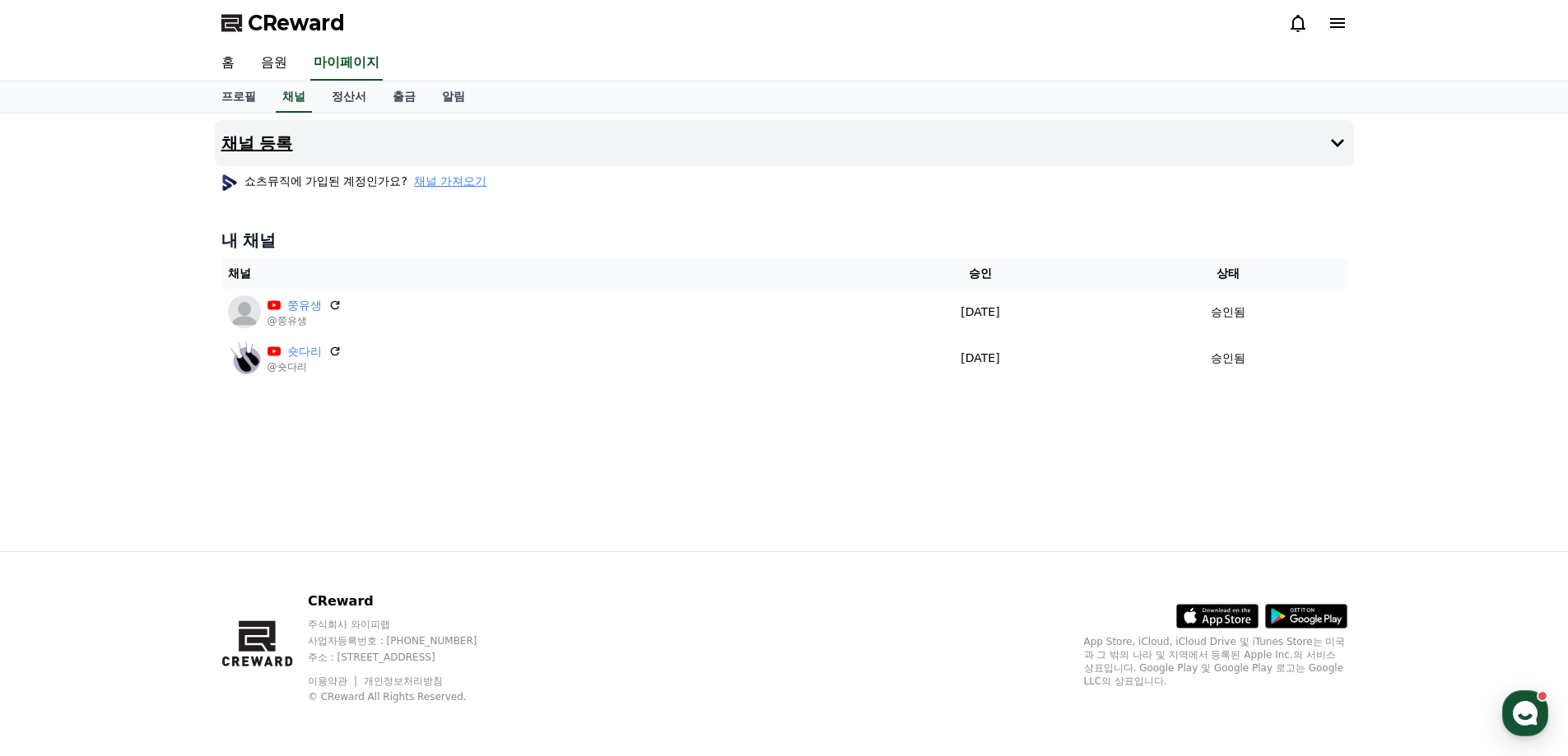
click at [1343, 131] on button "채널 등록" at bounding box center [784, 142] width 1139 height 47
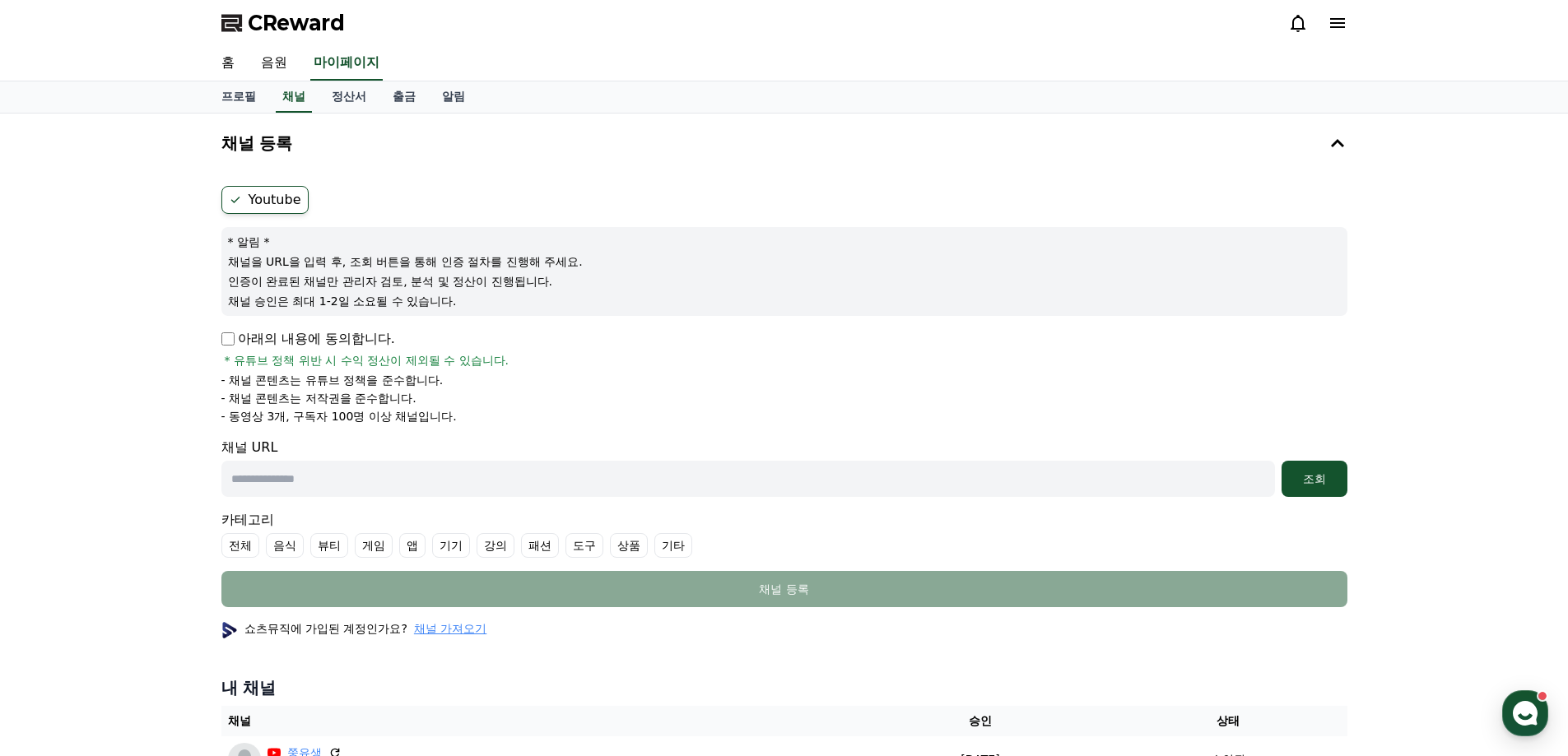
click at [287, 473] on input "text" at bounding box center [748, 479] width 1054 height 37
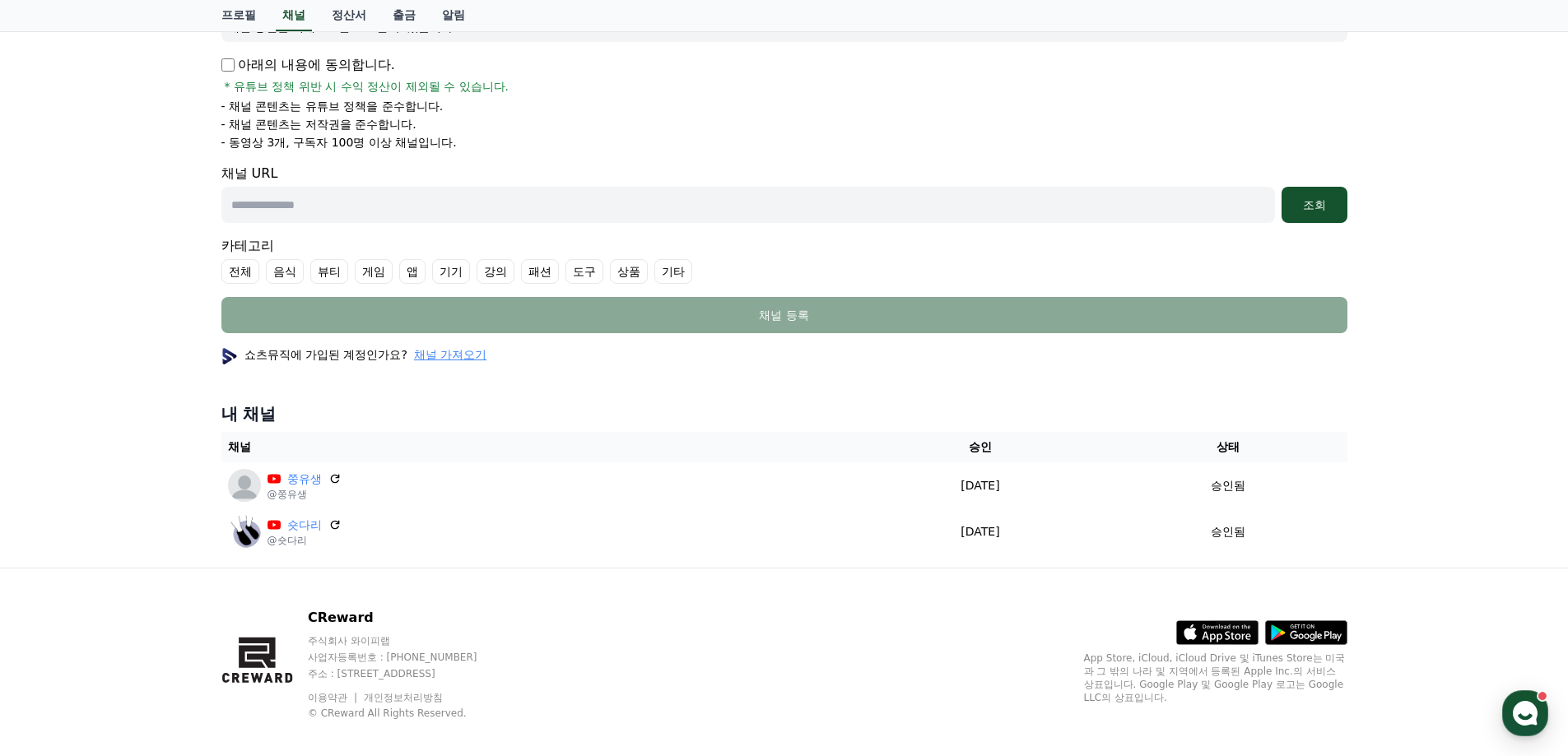
scroll to position [138, 0]
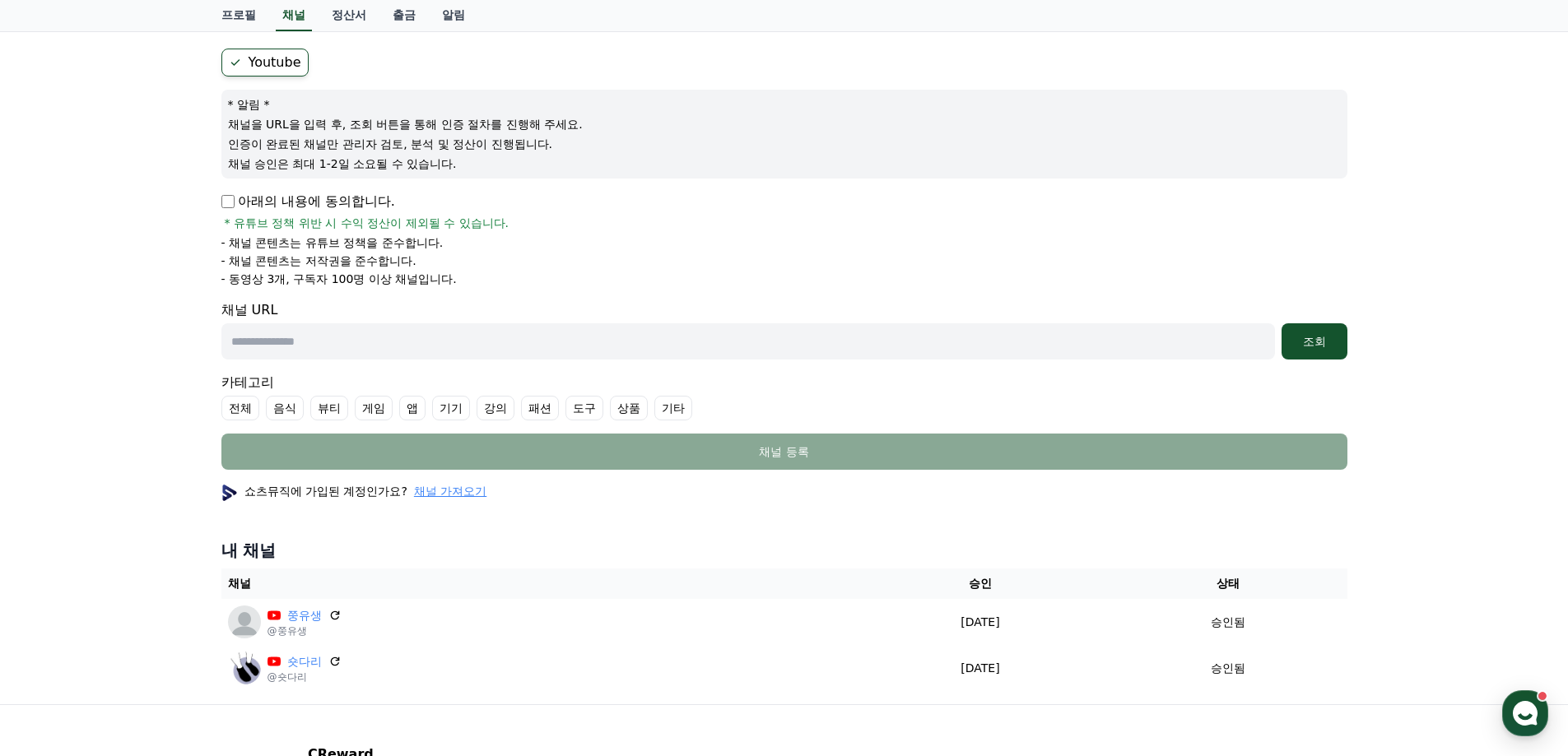
click at [259, 58] on label "Youtube" at bounding box center [265, 62] width 87 height 28
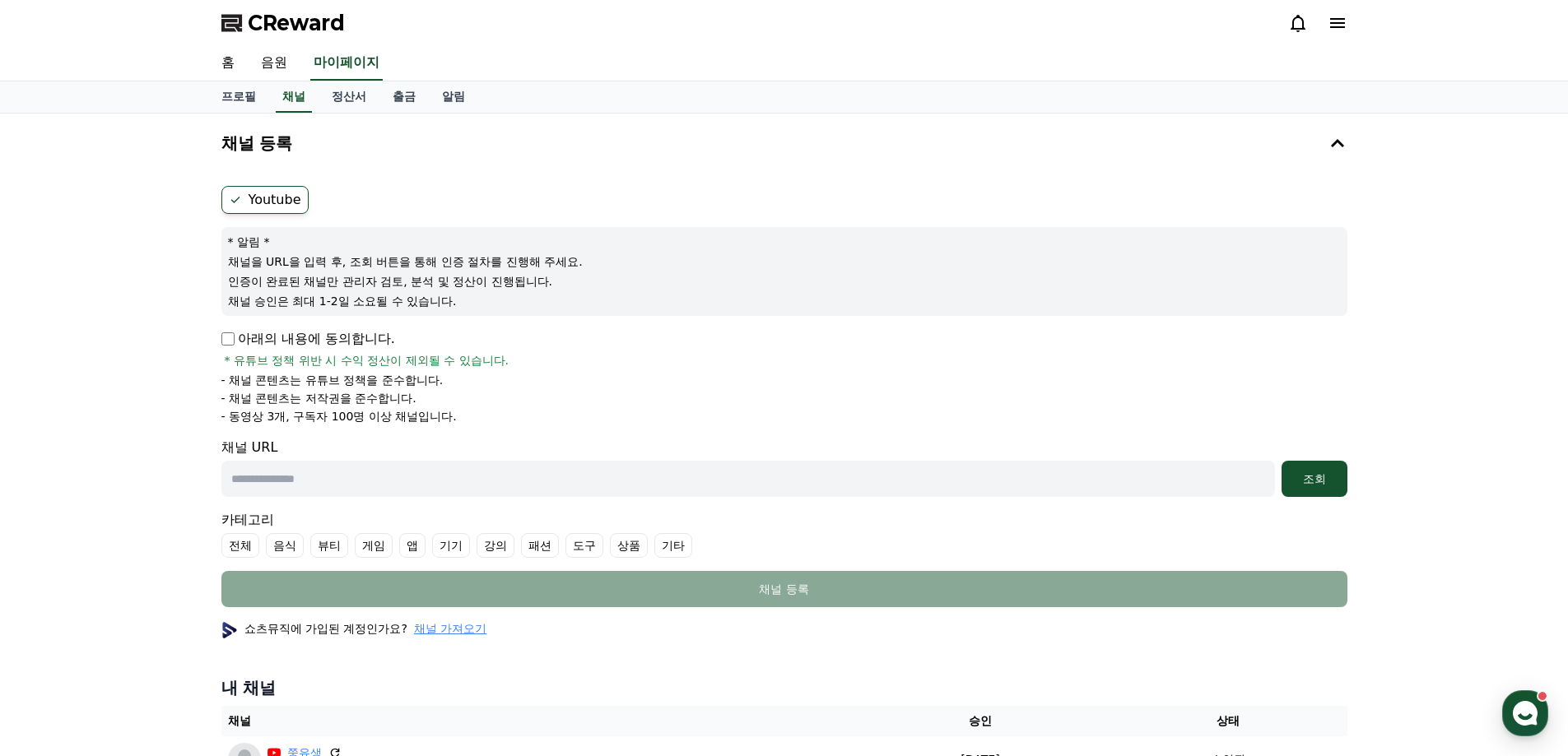
scroll to position [291, 0]
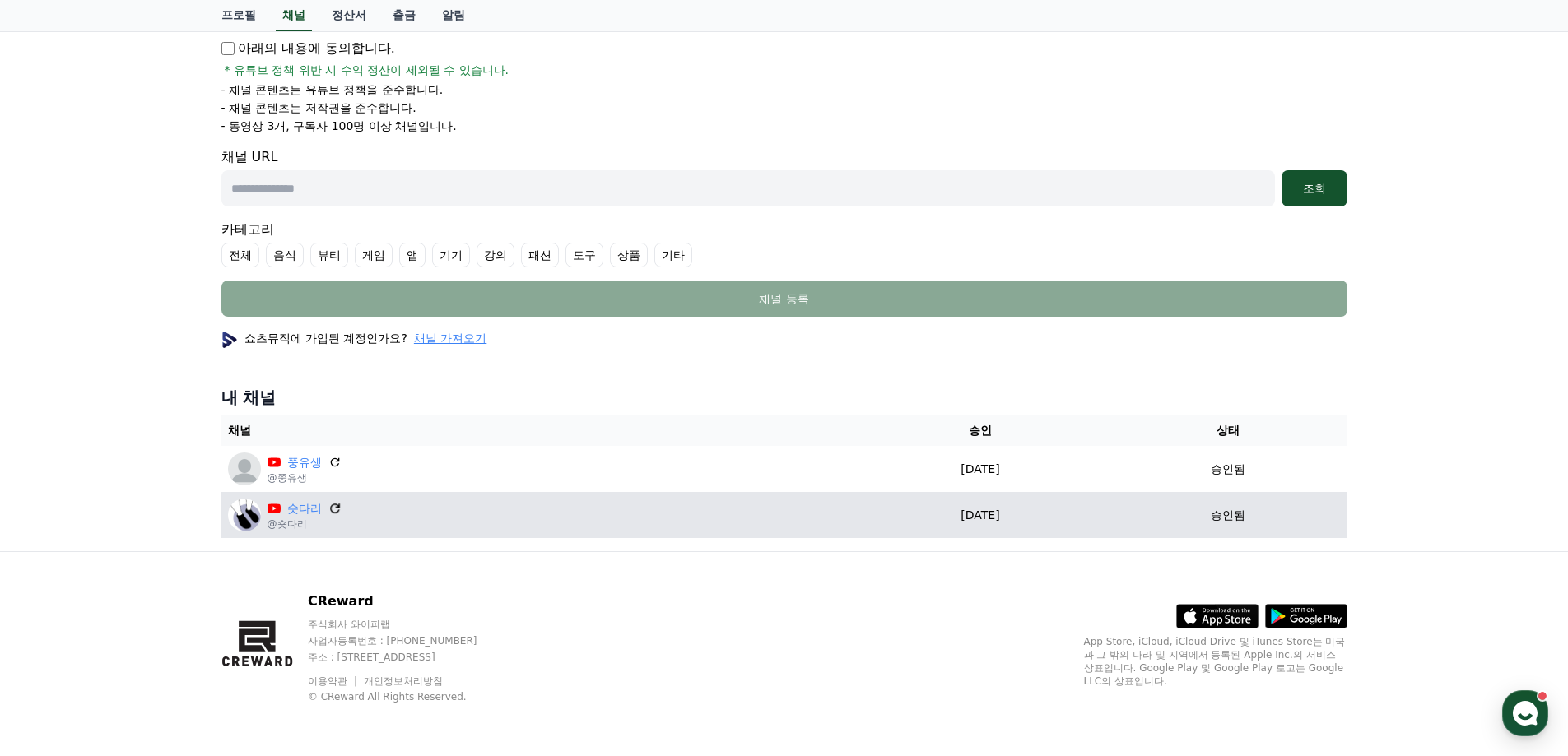
click at [327, 503] on p "숏다리" at bounding box center [304, 509] width 74 height 17
click at [331, 506] on icon at bounding box center [335, 509] width 10 height 10
click at [251, 522] on img at bounding box center [243, 515] width 33 height 33
click at [250, 522] on img at bounding box center [243, 515] width 33 height 33
click at [245, 522] on img at bounding box center [243, 515] width 33 height 33
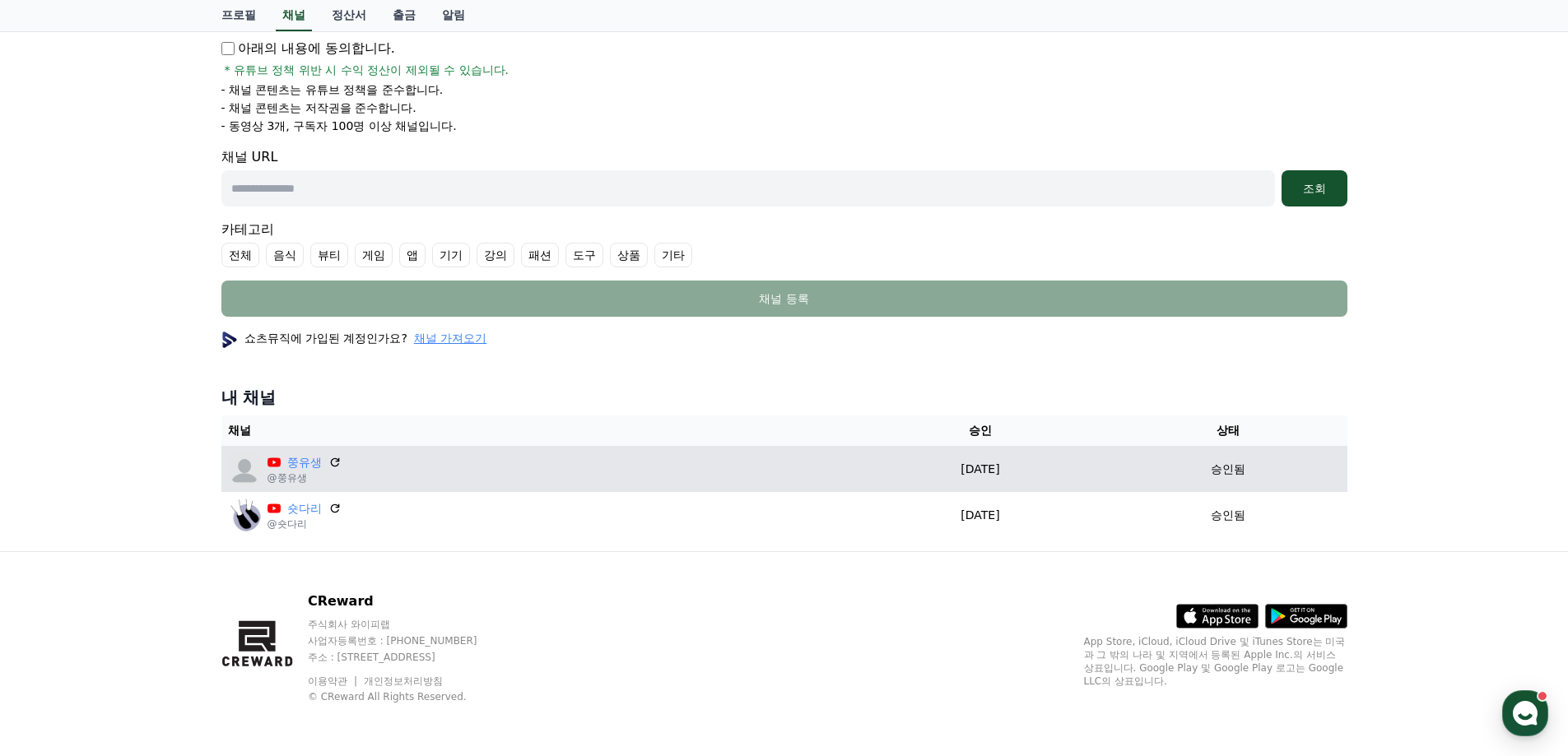
drag, startPoint x: 245, startPoint y: 518, endPoint x: 269, endPoint y: 490, distance: 36.9
click at [161, 531] on div "채널 등록 Youtube * 알림 * 채널을 URL을 입력 후, 조회 버튼을 통해 인증 절차를 진행해 주세요. 인증이 완료된 채널만 관리자 검…" at bounding box center [784, 187] width 1568 height 728
